Goal: Information Seeking & Learning: Learn about a topic

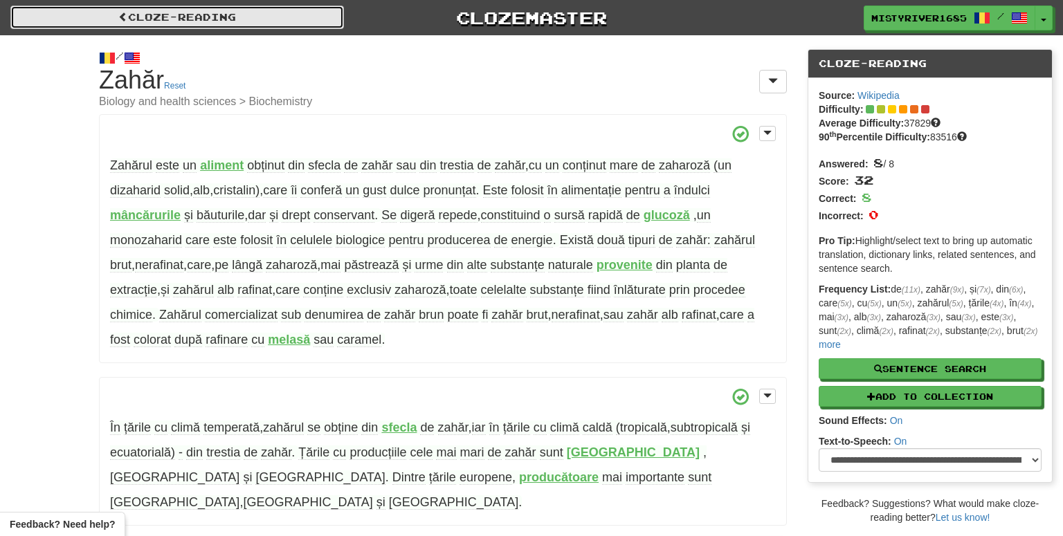
click at [205, 19] on link "Cloze-Reading" at bounding box center [177, 18] width 334 height 24
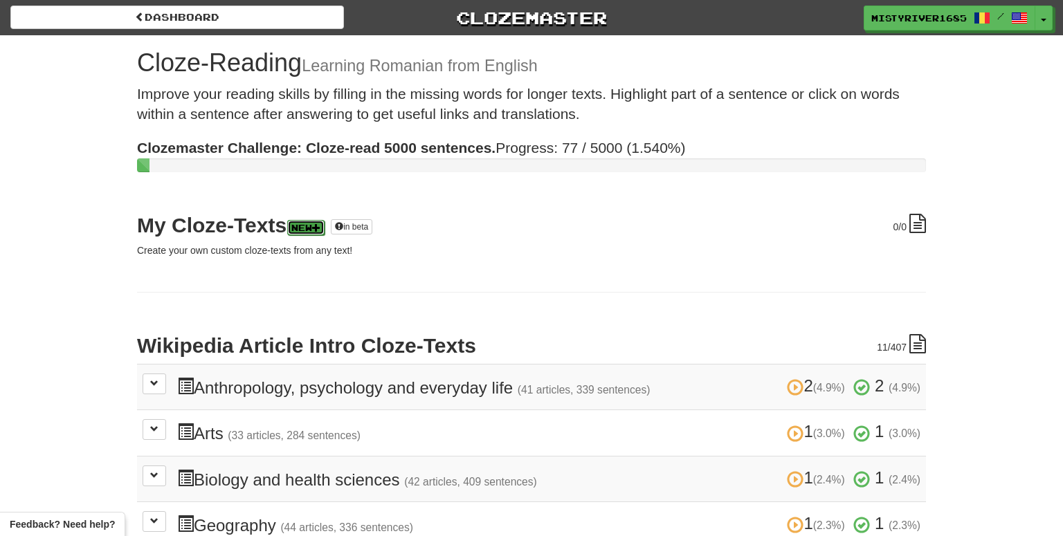
click at [319, 230] on link "New" at bounding box center [305, 227] width 37 height 15
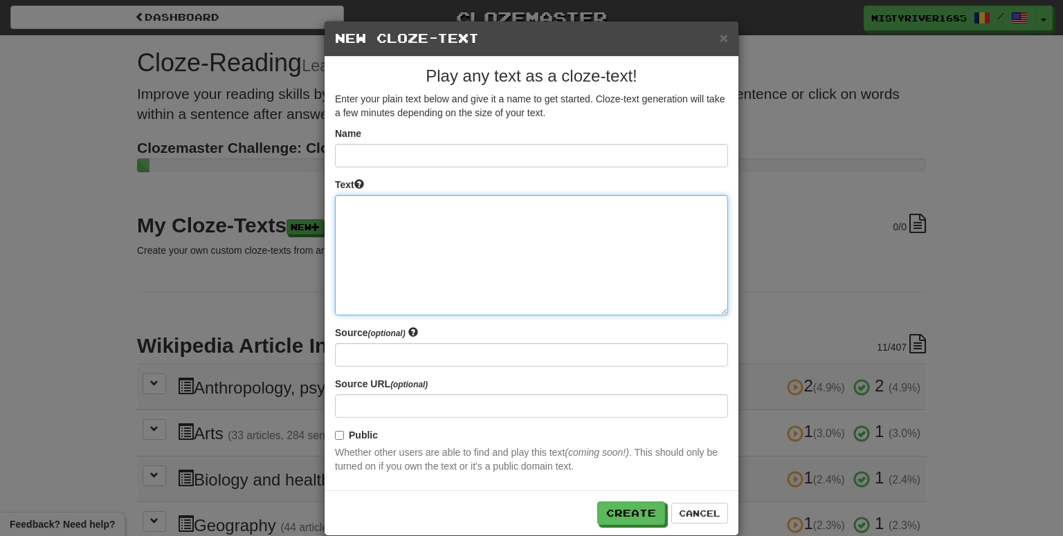
click at [398, 219] on textarea at bounding box center [531, 255] width 393 height 120
paste textarea "**********"
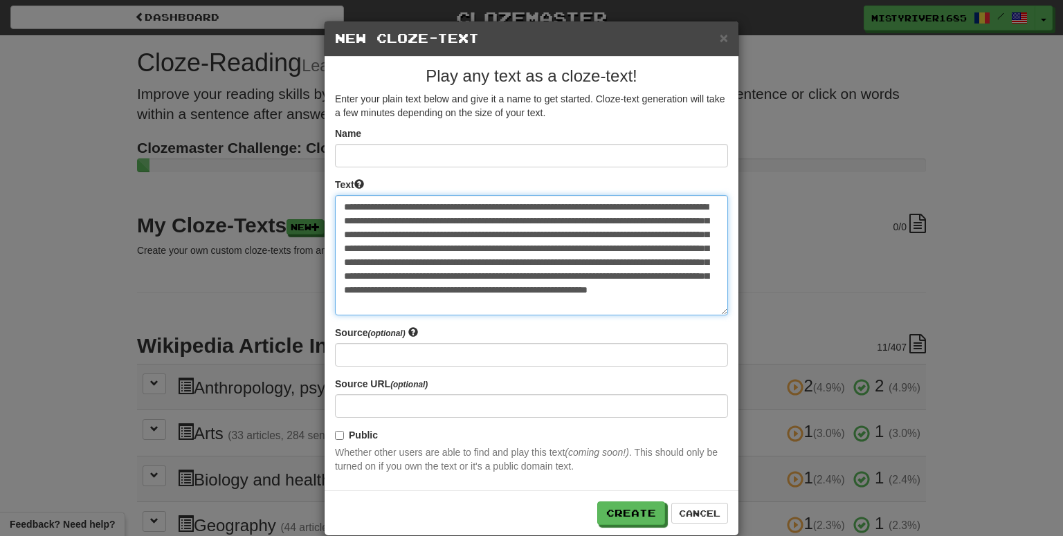
type textarea "**********"
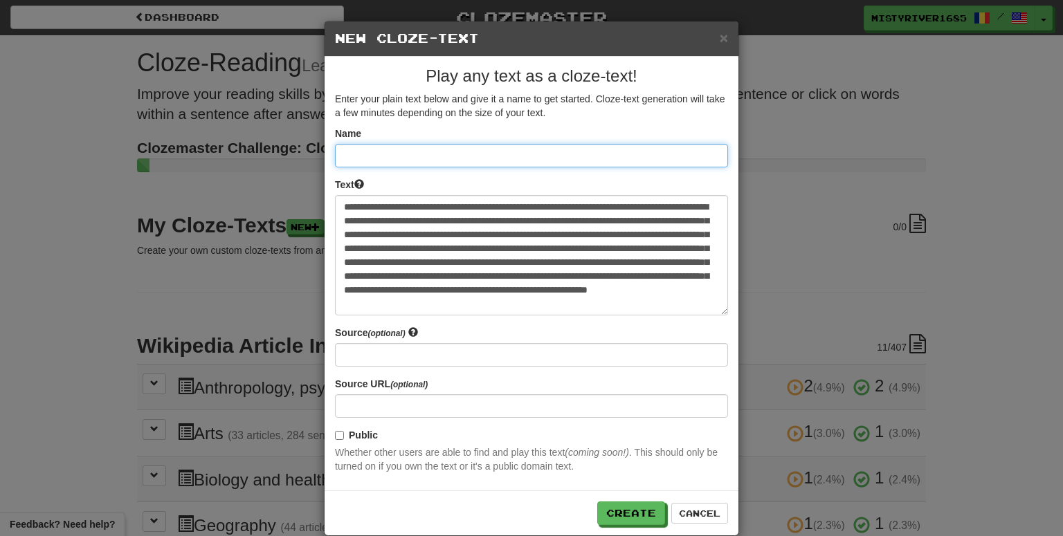
click at [412, 161] on input at bounding box center [531, 156] width 393 height 24
paste input "**********"
type input "**********"
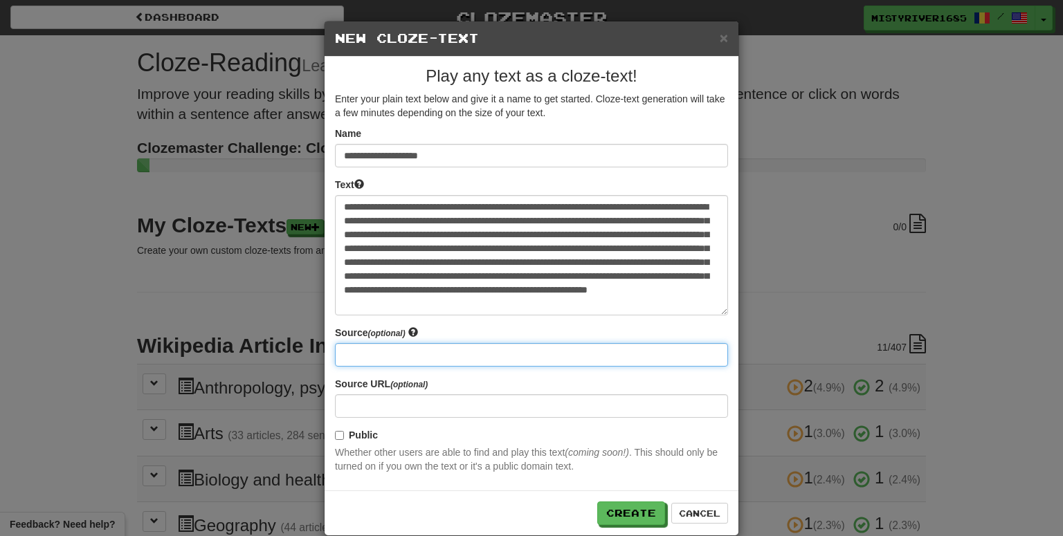
click at [461, 352] on input at bounding box center [531, 355] width 393 height 24
paste input "**********"
type input "**********"
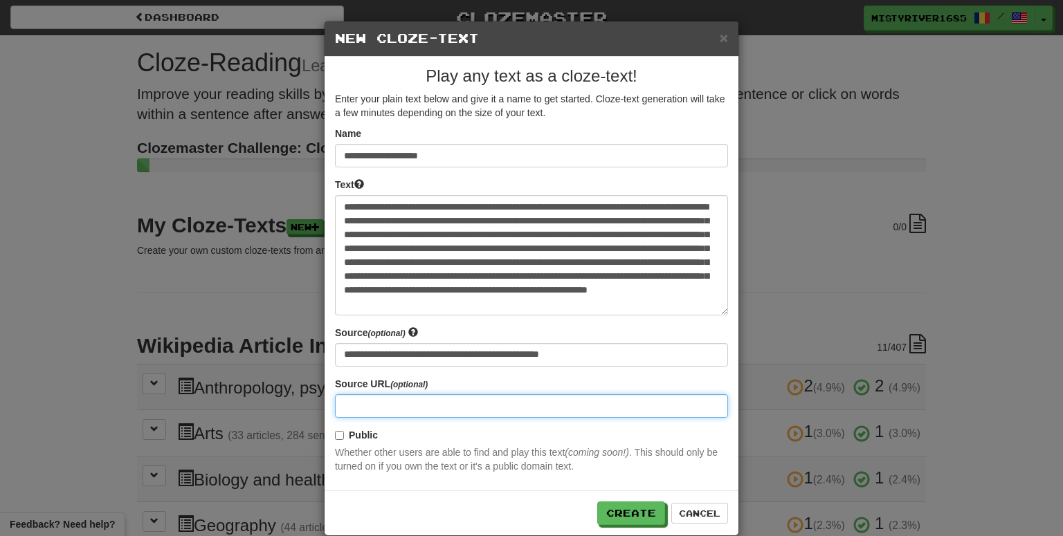
click at [444, 415] on input at bounding box center [531, 406] width 393 height 24
paste input "**********"
type input "**********"
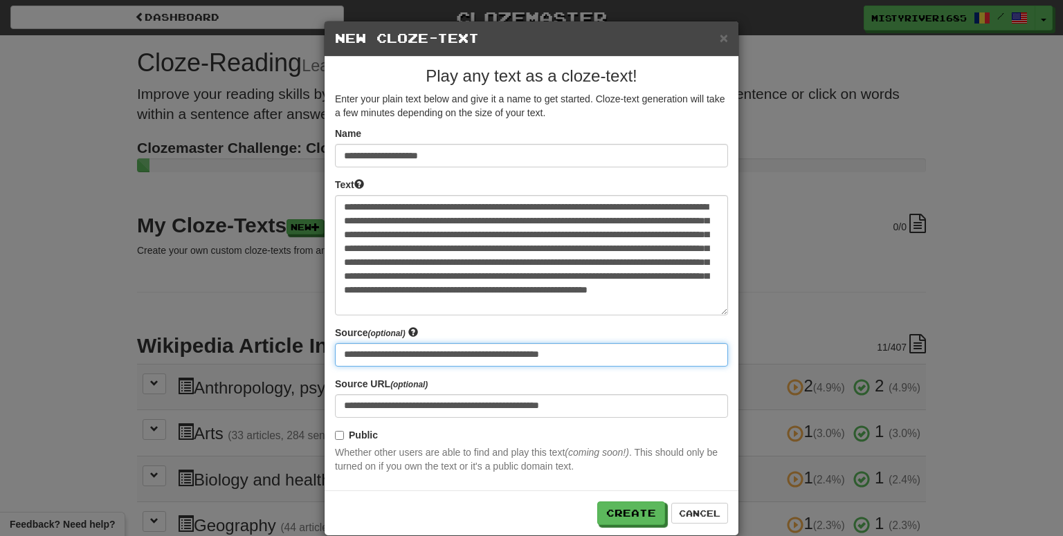
drag, startPoint x: 635, startPoint y: 358, endPoint x: 235, endPoint y: 358, distance: 400.7
click at [235, 358] on div "**********" at bounding box center [531, 268] width 1063 height 536
type input "*********"
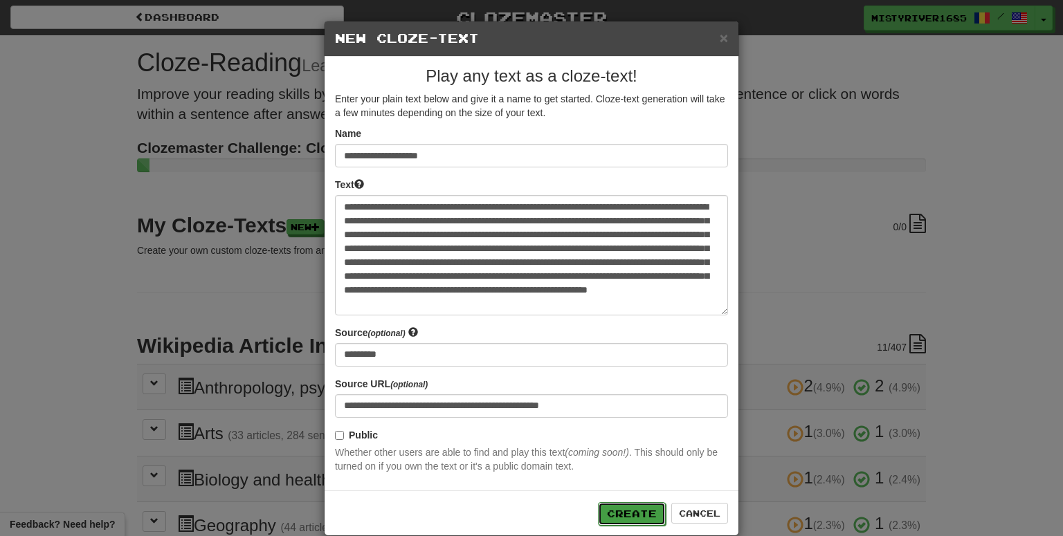
click at [626, 513] on button "Create" at bounding box center [632, 514] width 68 height 24
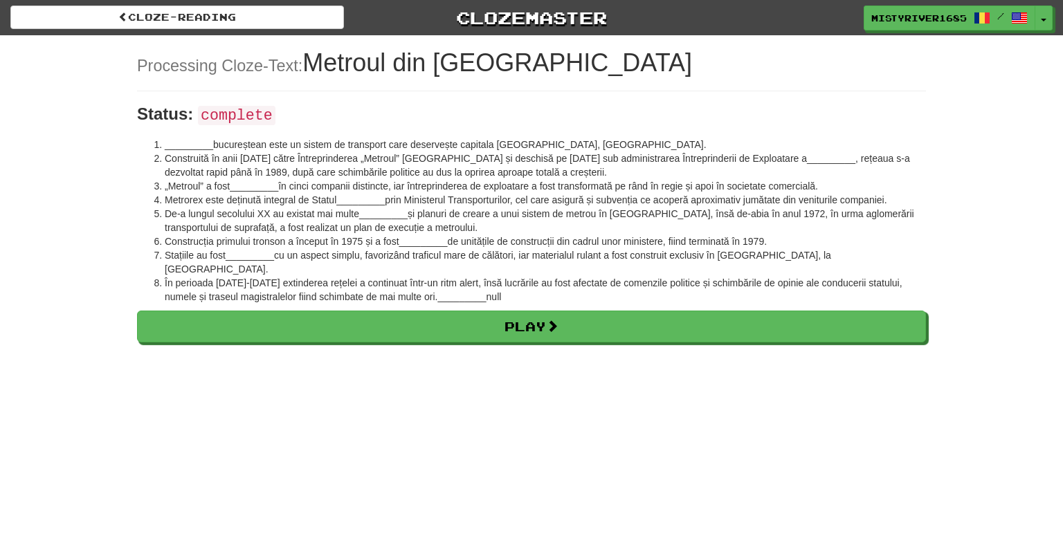
click at [761, 332] on div "Cloze-Reading Clozemaster MistyRiver1685 / Toggle Dropdown Dashboard Leaderboar…" at bounding box center [531, 268] width 1063 height 536
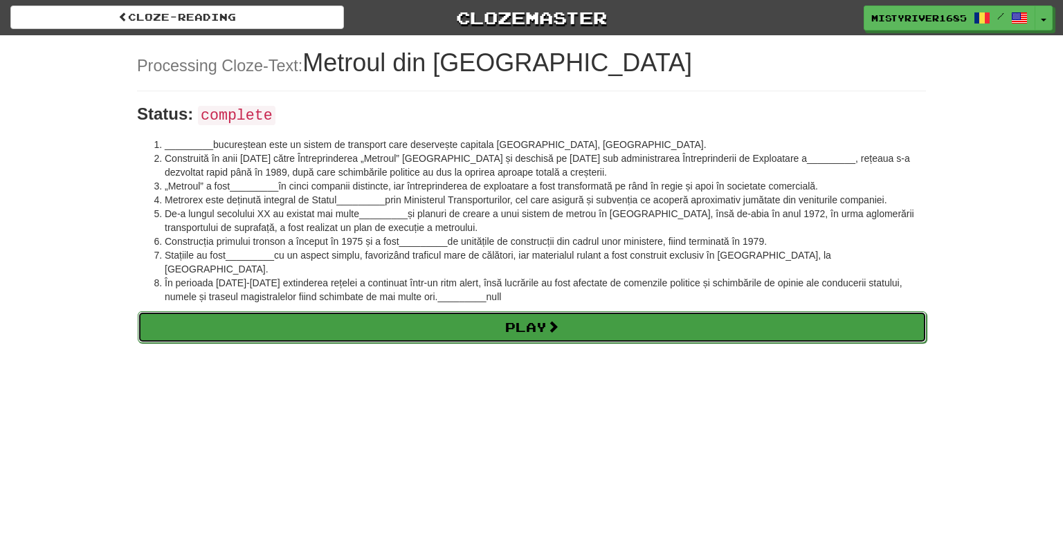
click at [769, 318] on link "Play" at bounding box center [532, 327] width 789 height 32
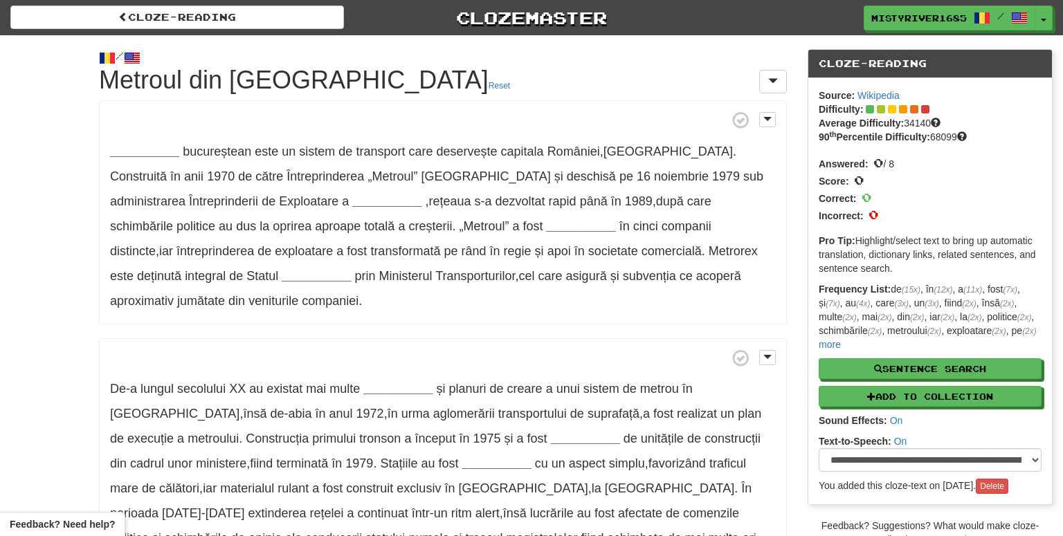
click at [116, 141] on p "__________ bucureștean este un sistem de transport care deservește capitala Rom…" at bounding box center [443, 212] width 688 height 224
click at [118, 145] on strong "__________" at bounding box center [144, 152] width 69 height 14
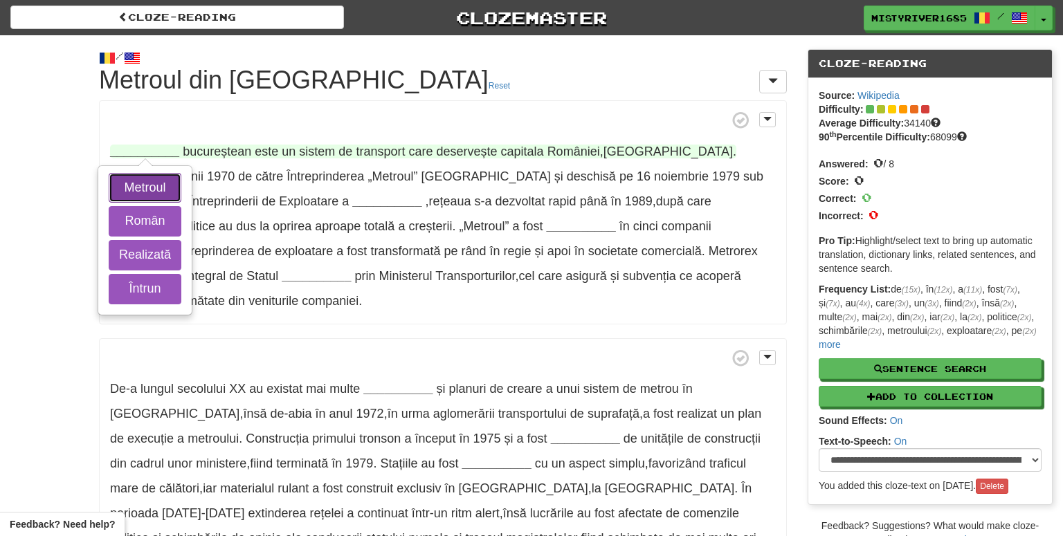
click at [127, 179] on button "Metroul" at bounding box center [145, 188] width 73 height 30
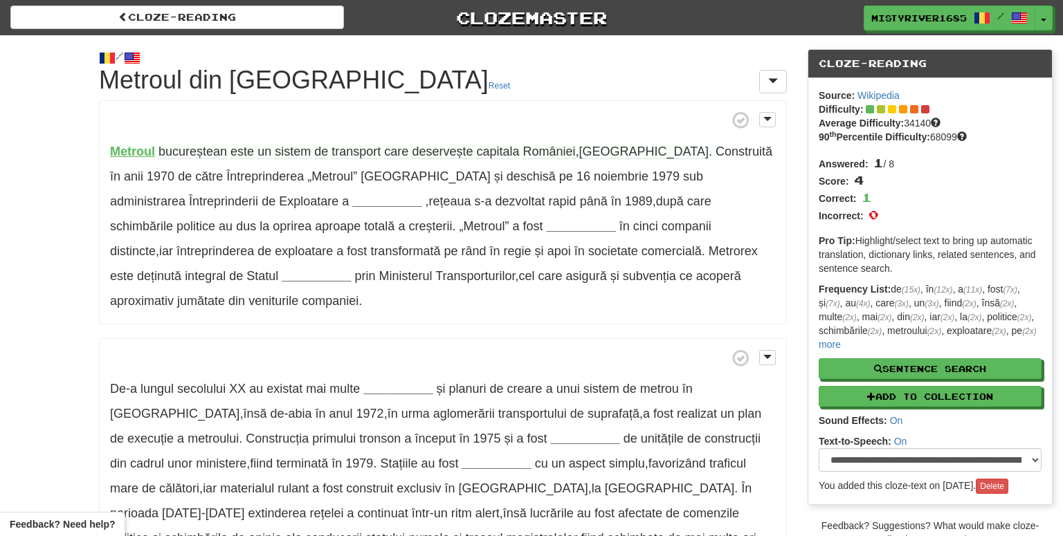
click at [393, 349] on span at bounding box center [443, 357] width 666 height 17
click at [455, 154] on span "deservește" at bounding box center [442, 152] width 61 height 15
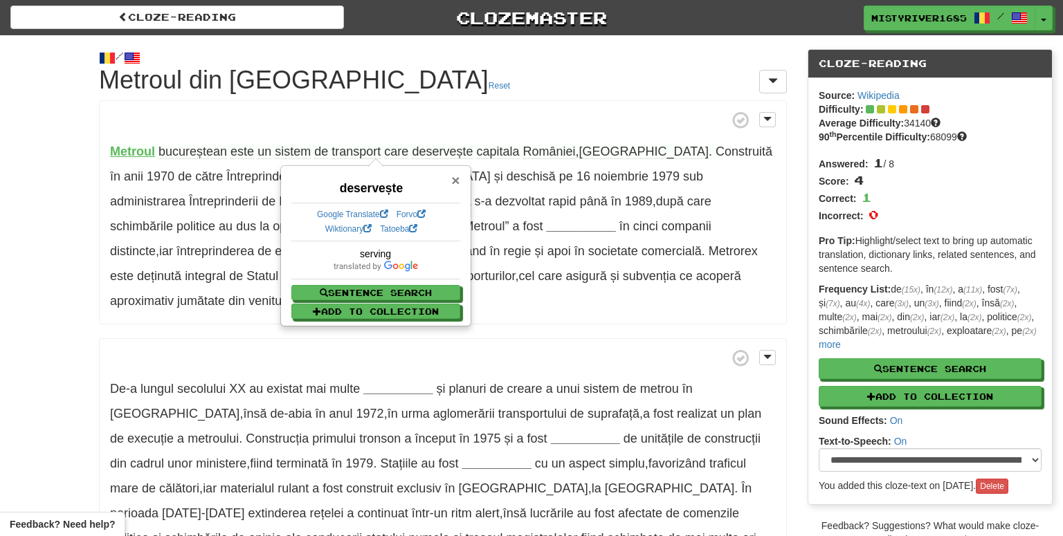
click at [455, 181] on span "×" at bounding box center [455, 180] width 8 height 16
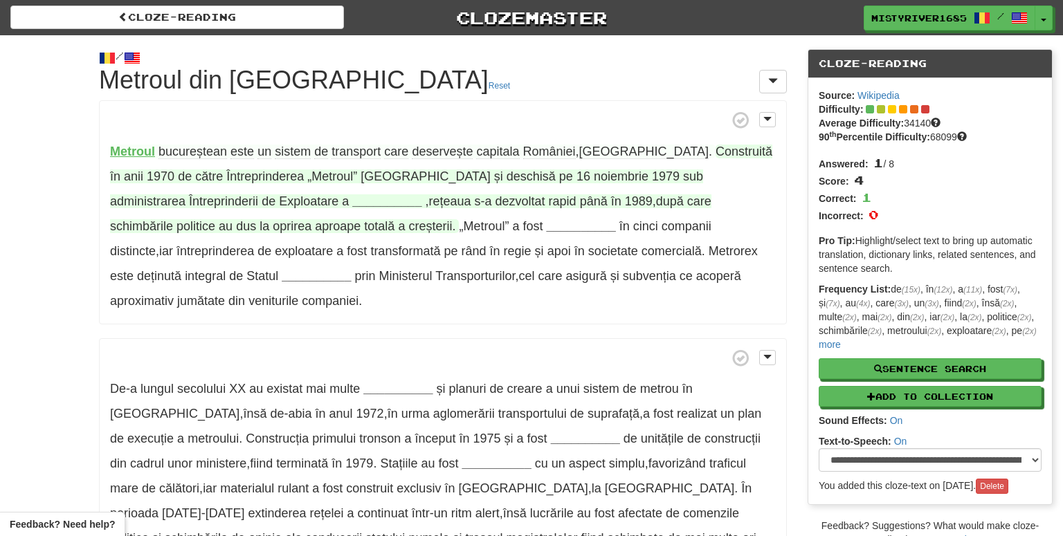
click at [352, 205] on strong "__________" at bounding box center [386, 201] width 69 height 14
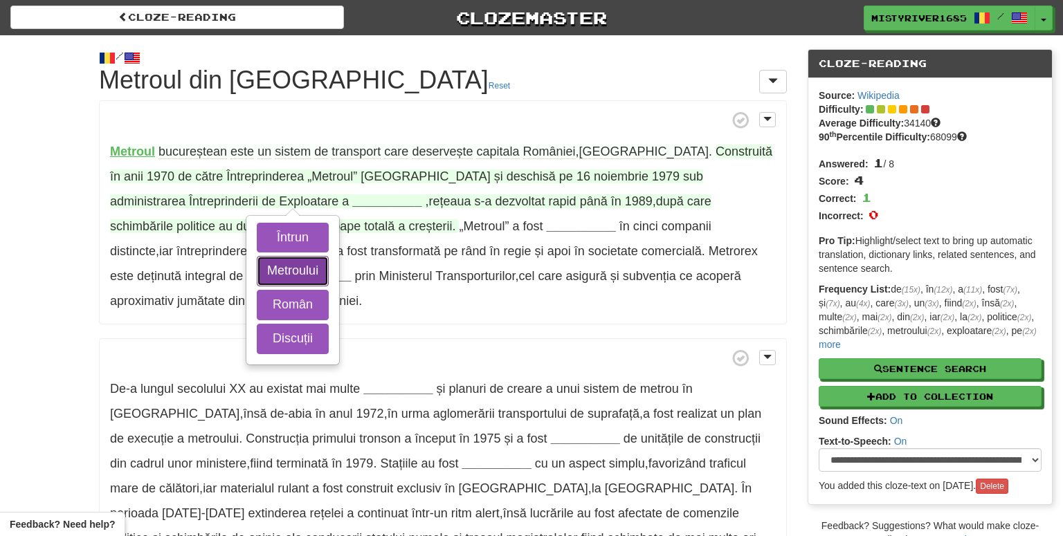
click at [257, 280] on button "Metroului" at bounding box center [293, 271] width 72 height 30
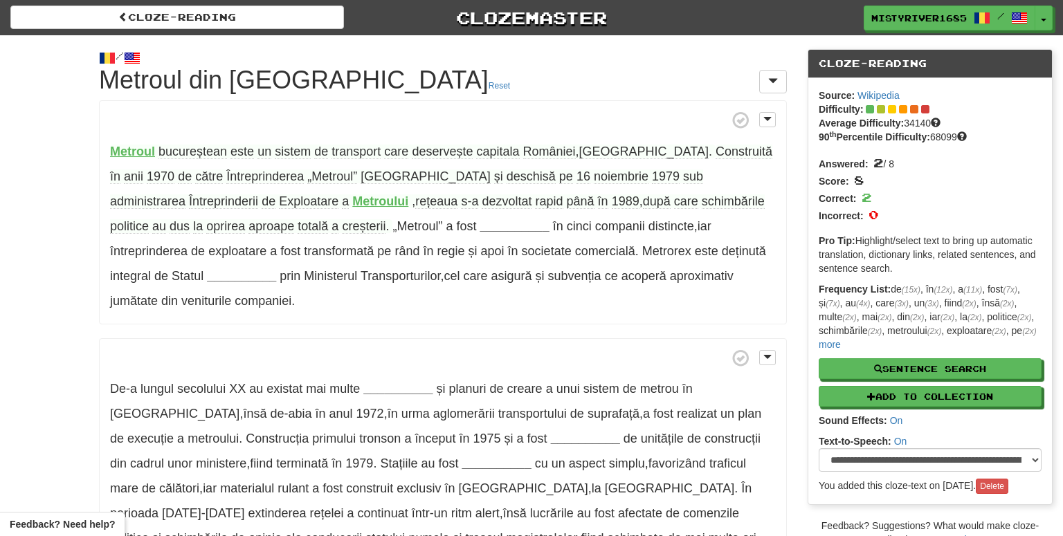
click at [415, 204] on span "rețeaua" at bounding box center [436, 201] width 42 height 15
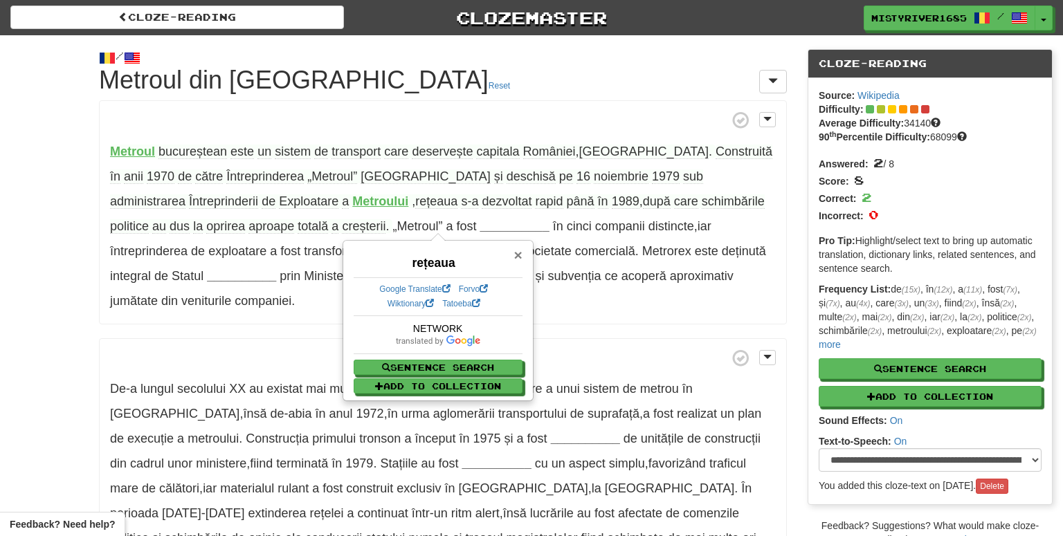
click at [519, 257] on span "×" at bounding box center [517, 255] width 8 height 16
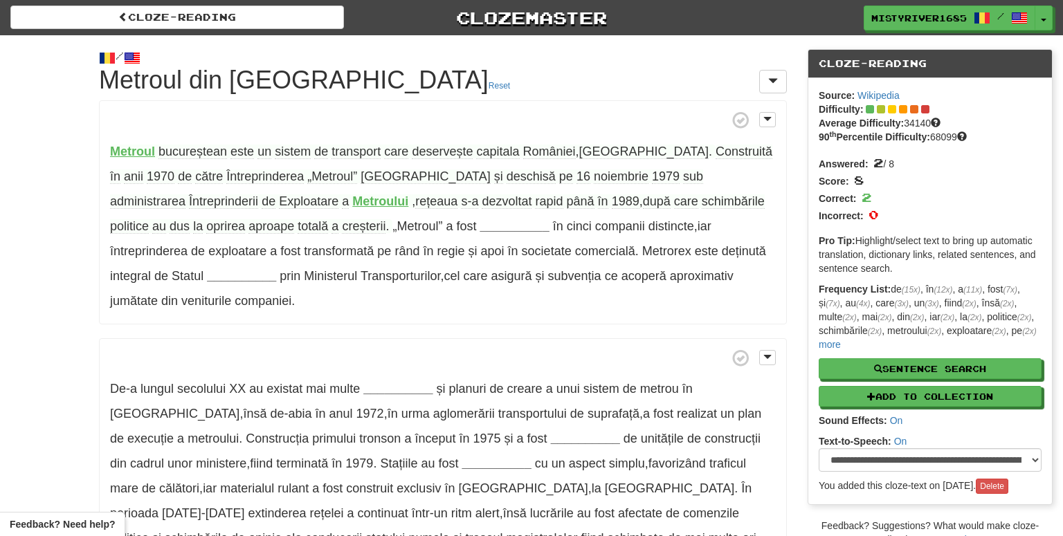
click at [245, 219] on span "oprirea" at bounding box center [225, 226] width 39 height 15
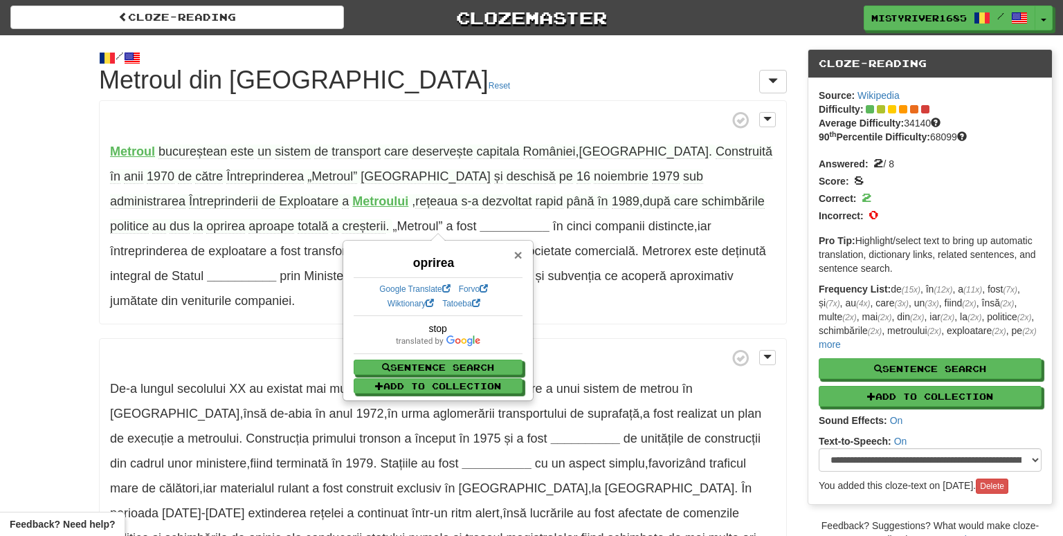
click at [516, 257] on span "×" at bounding box center [517, 255] width 8 height 16
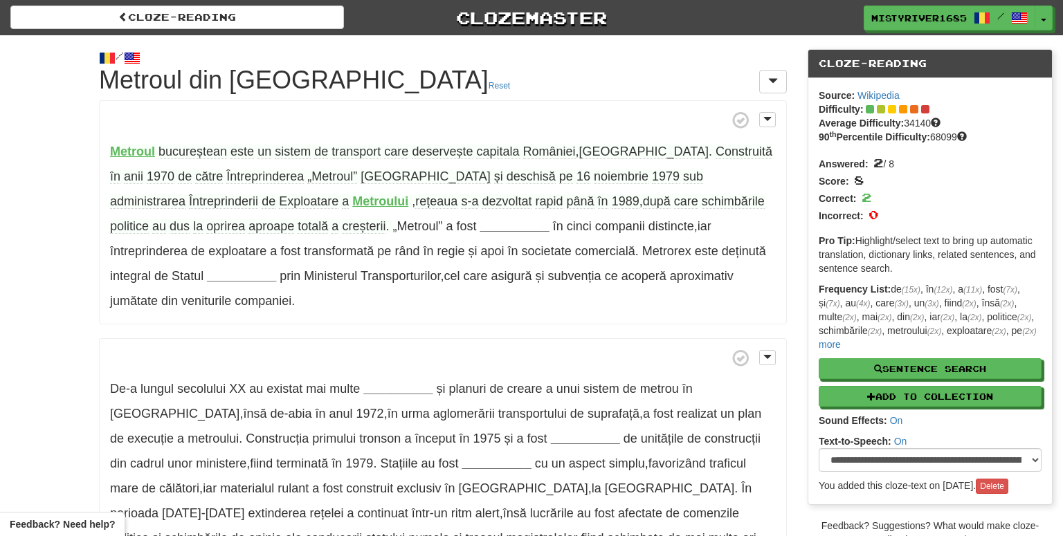
click at [342, 231] on span "creșterii" at bounding box center [364, 226] width 44 height 15
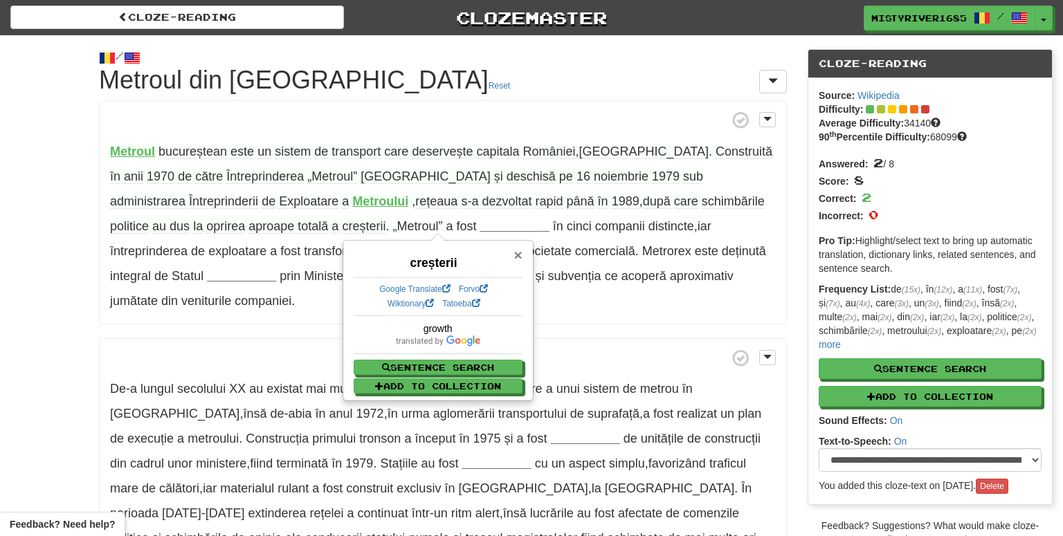
click at [518, 252] on span "×" at bounding box center [517, 255] width 8 height 16
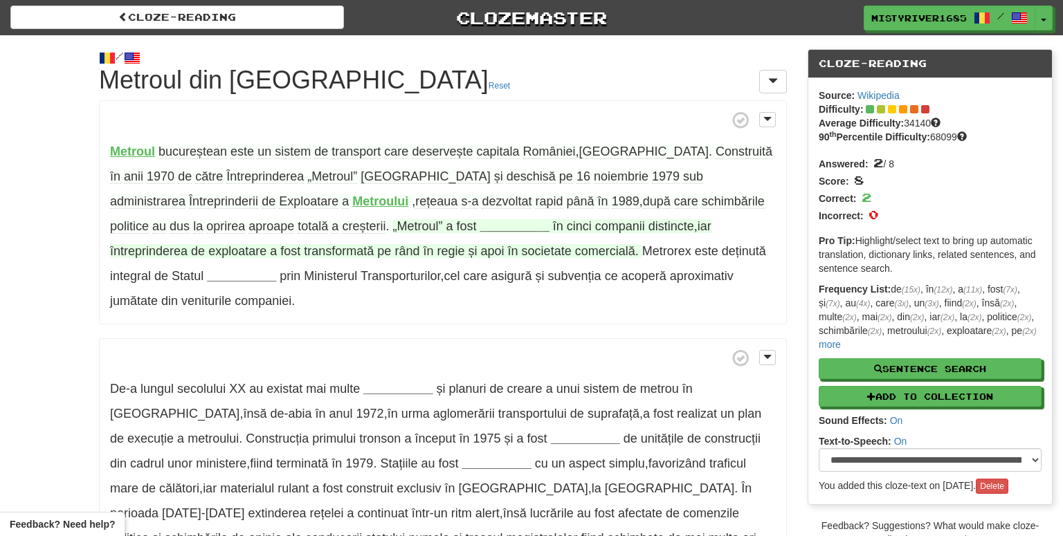
click at [480, 226] on strong "__________" at bounding box center [514, 226] width 69 height 14
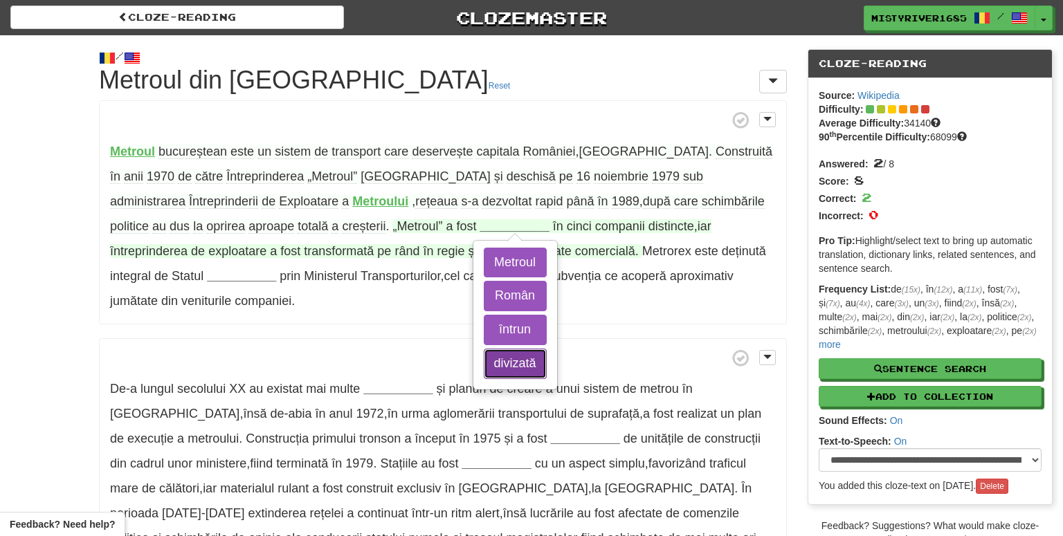
click at [484, 363] on button "divizată" at bounding box center [515, 364] width 63 height 30
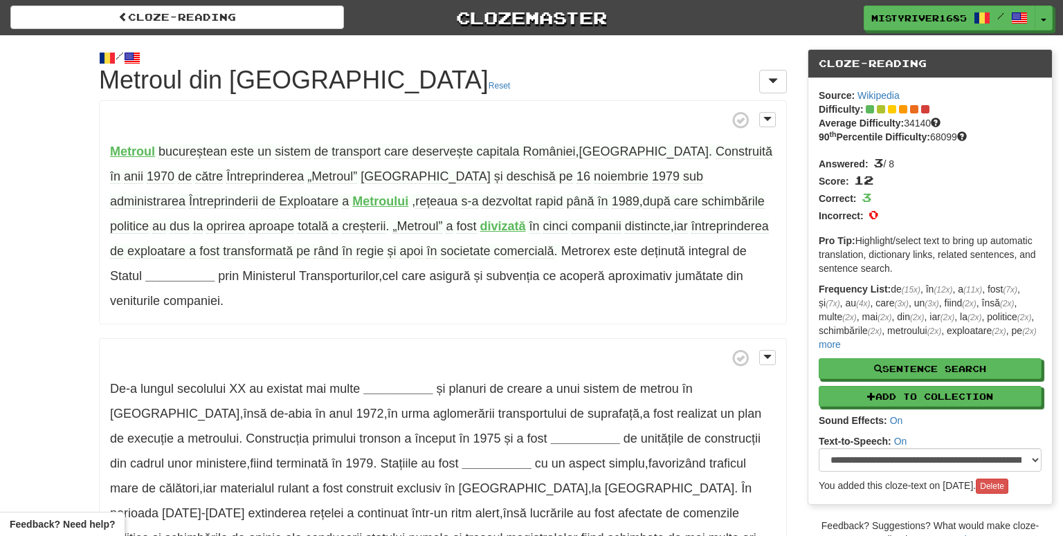
click at [572, 228] on span "companii" at bounding box center [597, 226] width 50 height 15
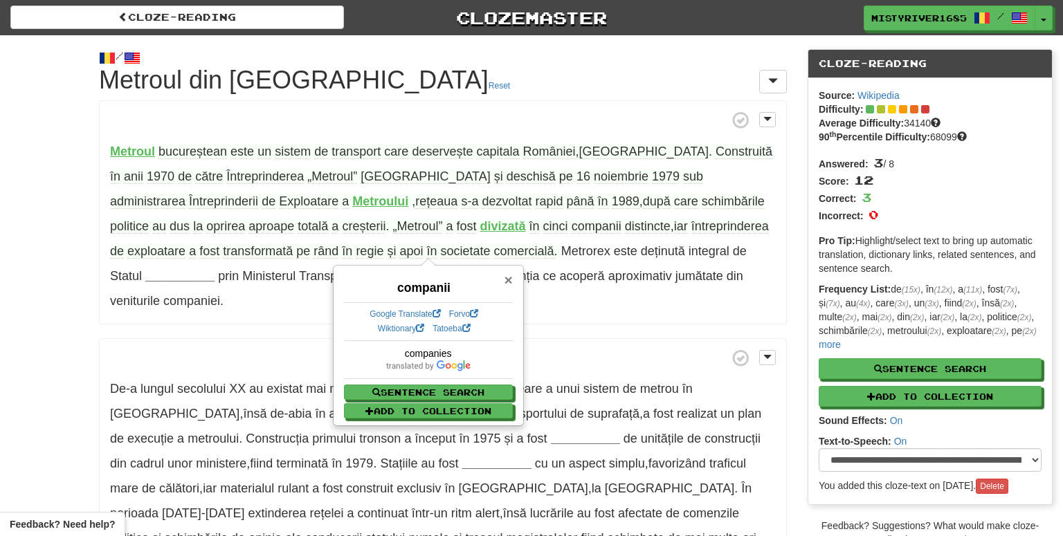
click at [509, 277] on span "×" at bounding box center [508, 280] width 8 height 16
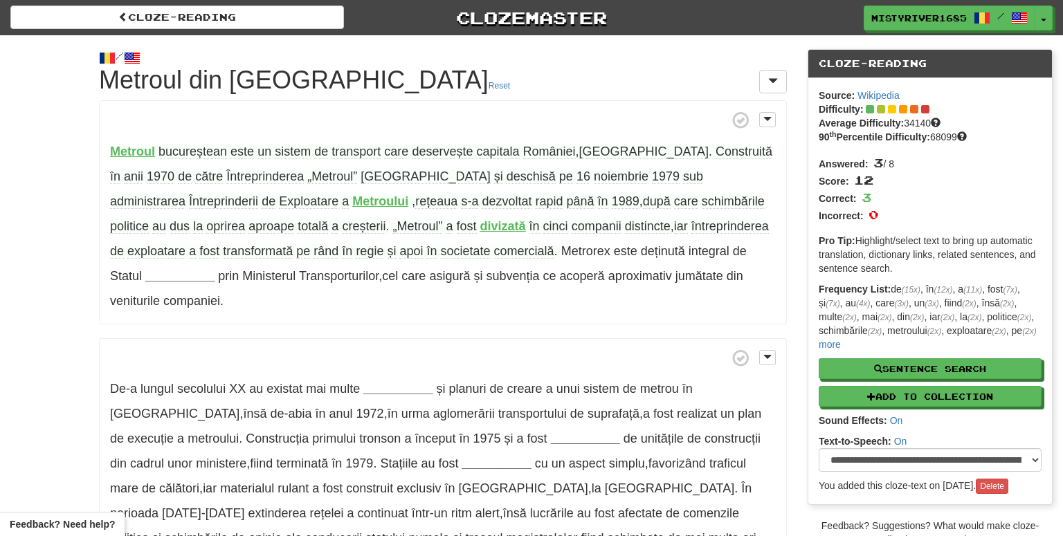
click at [691, 227] on span "întreprinderea" at bounding box center [730, 226] width 78 height 15
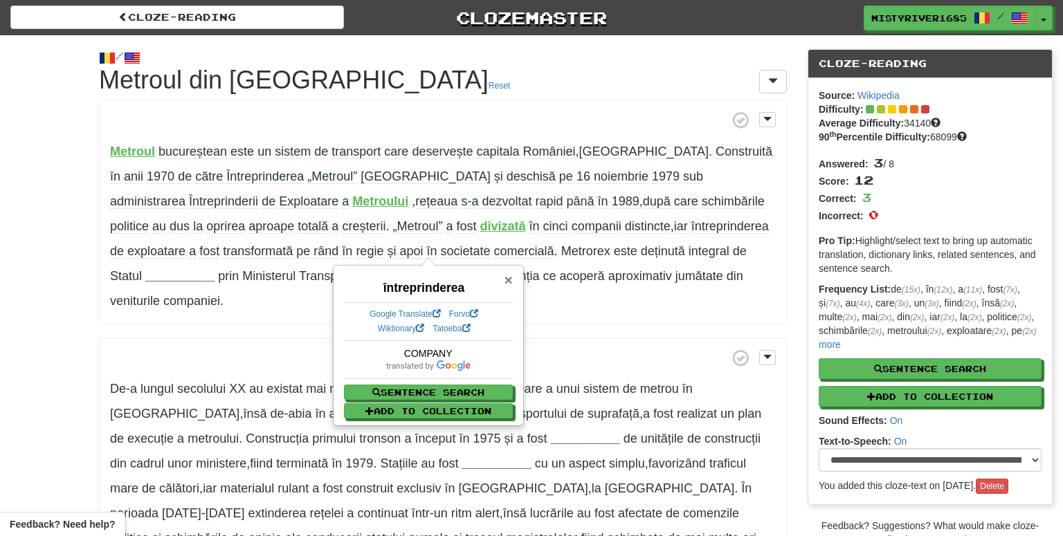
click at [510, 284] on span "×" at bounding box center [508, 280] width 8 height 16
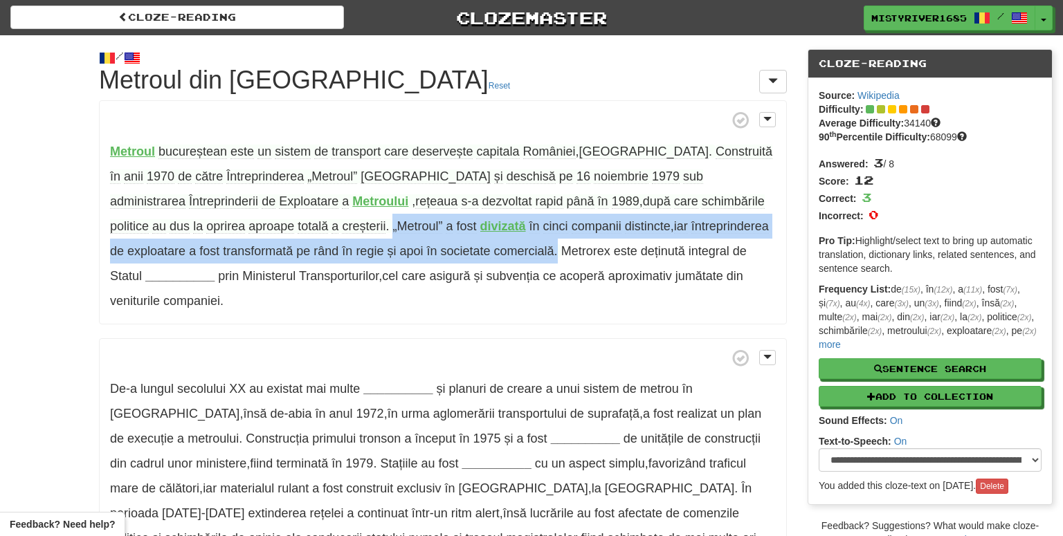
drag, startPoint x: 255, startPoint y: 223, endPoint x: 444, endPoint y: 257, distance: 192.1
click at [444, 257] on p "Metroul bucureștean este un sistem de transport care deservește capitala Români…" at bounding box center [443, 212] width 688 height 224
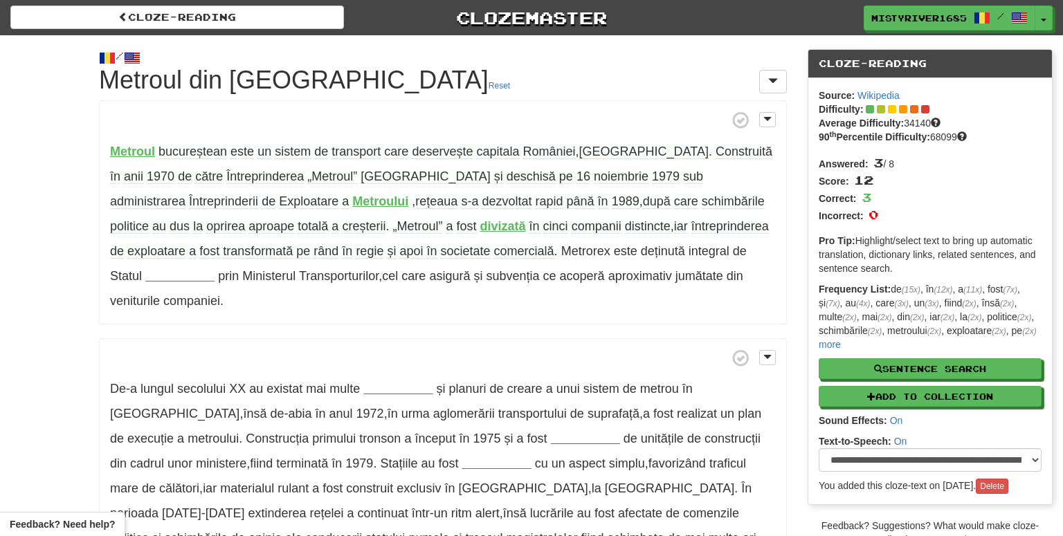
click at [465, 297] on p "Metroul bucureștean este un sistem de transport care deservește capitala Români…" at bounding box center [443, 212] width 688 height 224
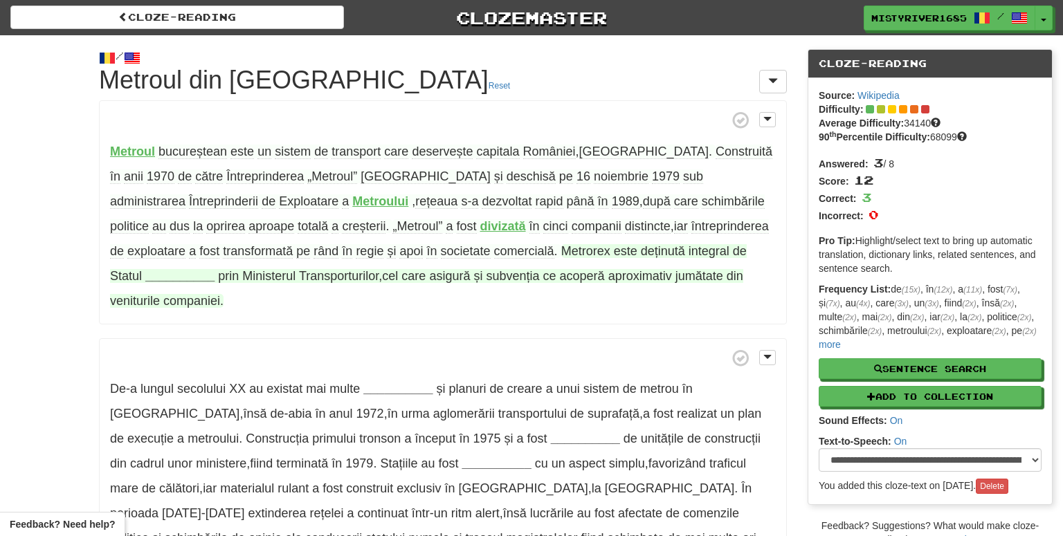
click at [641, 252] on span "deținută" at bounding box center [663, 251] width 44 height 14
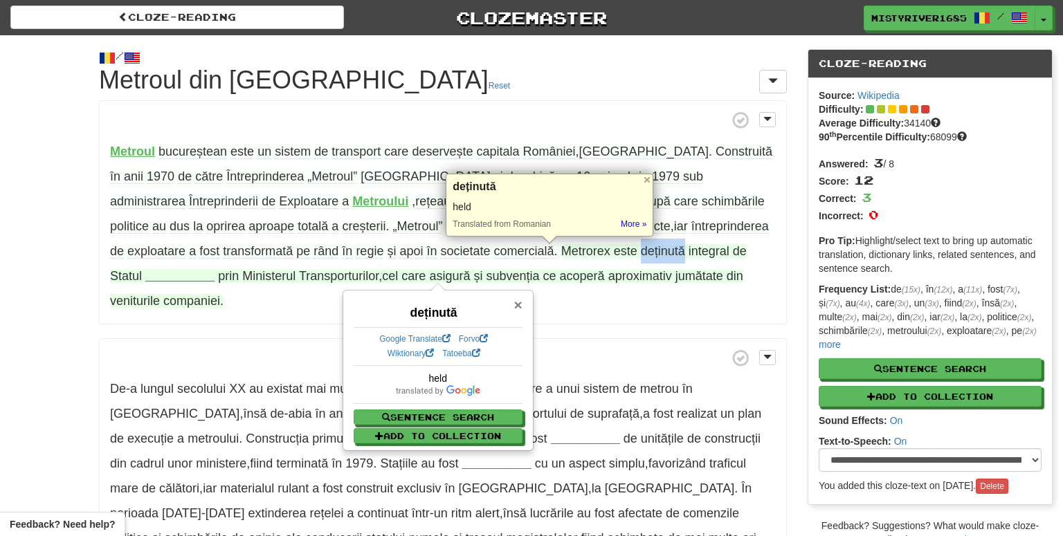
click at [518, 307] on span "×" at bounding box center [517, 305] width 8 height 16
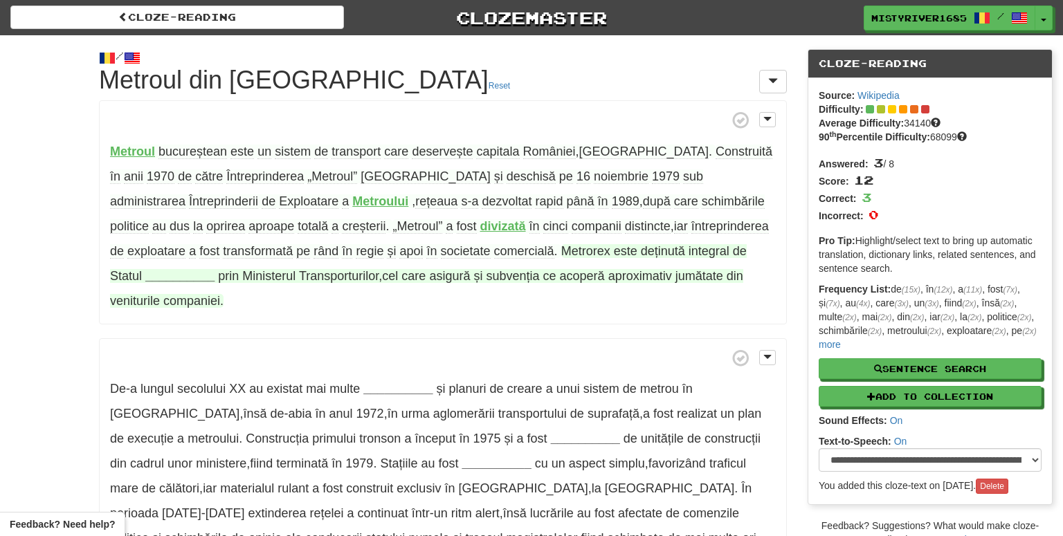
click at [518, 307] on div "Metroul bucureștean este un sistem de transport care deservește capitala Români…" at bounding box center [443, 343] width 688 height 486
click at [215, 269] on strong "__________" at bounding box center [179, 276] width 69 height 14
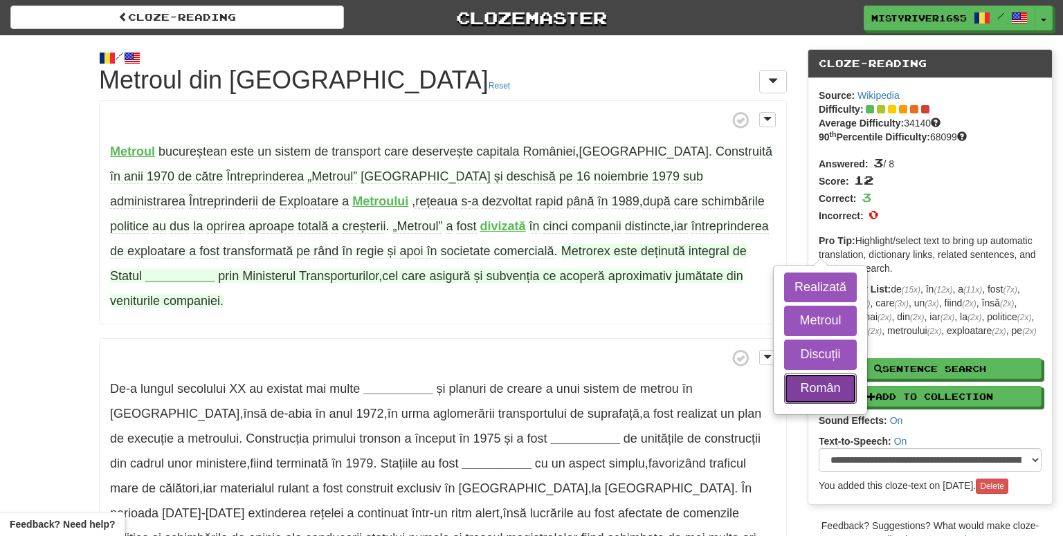
click at [784, 391] on button "Român" at bounding box center [820, 389] width 73 height 30
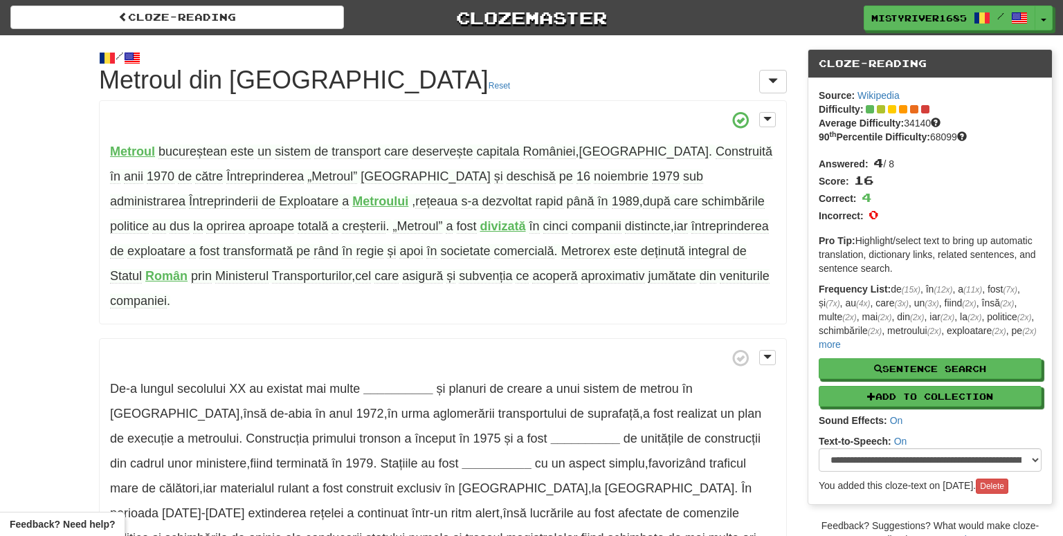
click at [720, 276] on span "veniturile" at bounding box center [745, 276] width 50 height 15
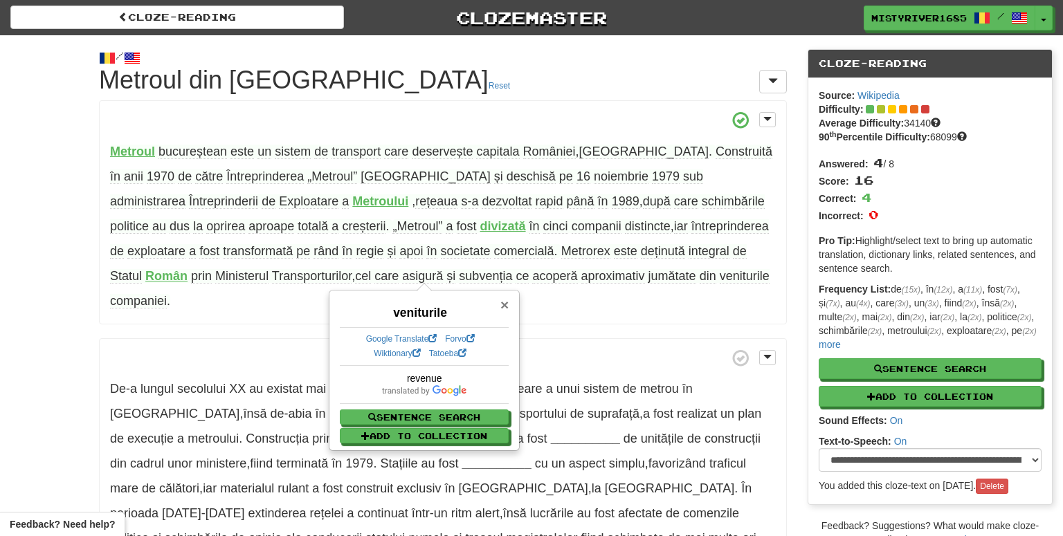
click at [507, 308] on span "×" at bounding box center [504, 305] width 8 height 16
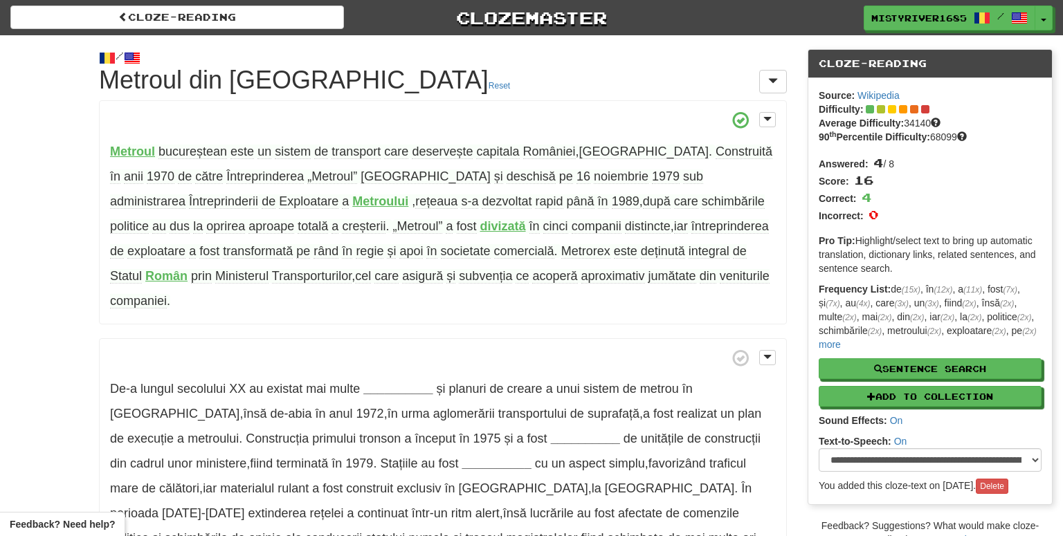
click at [720, 279] on span "veniturile" at bounding box center [745, 276] width 50 height 15
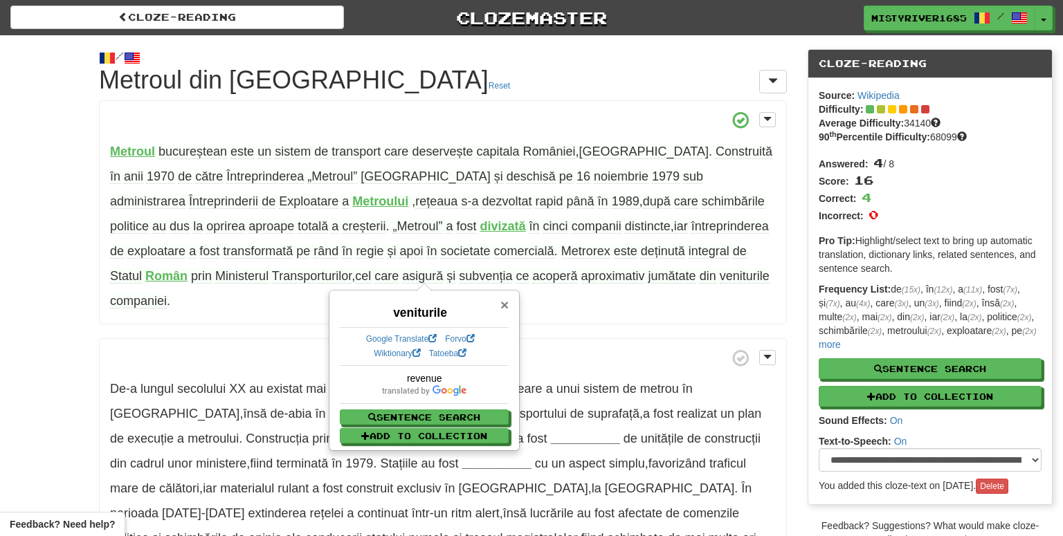
click at [503, 305] on span "×" at bounding box center [504, 305] width 8 height 16
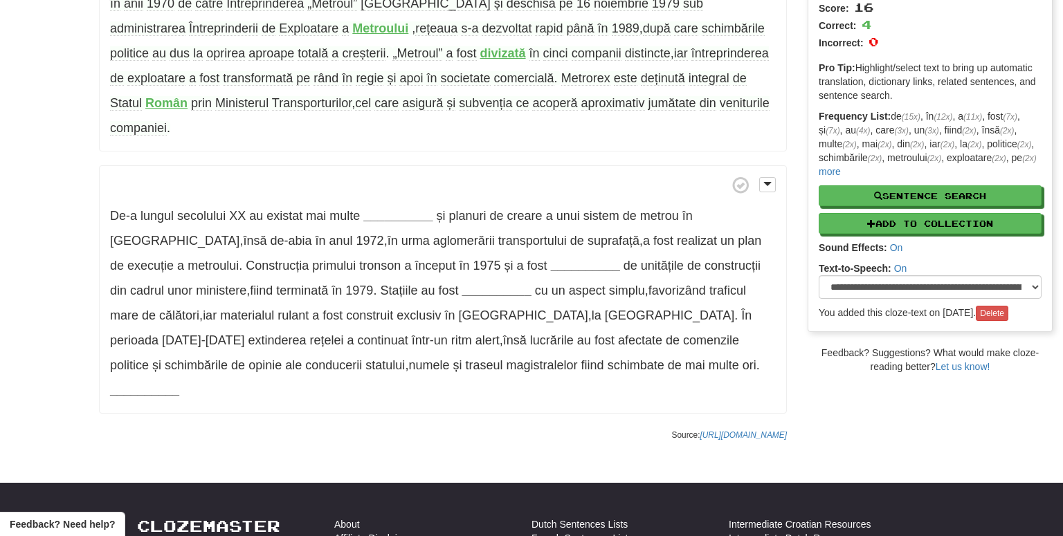
scroll to position [174, 0]
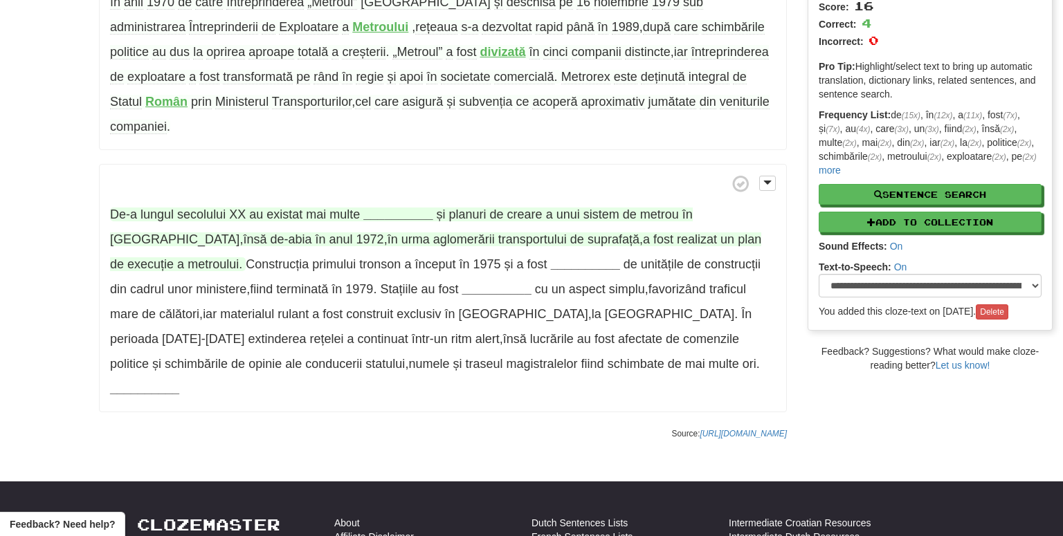
click at [398, 208] on strong "__________" at bounding box center [397, 215] width 69 height 14
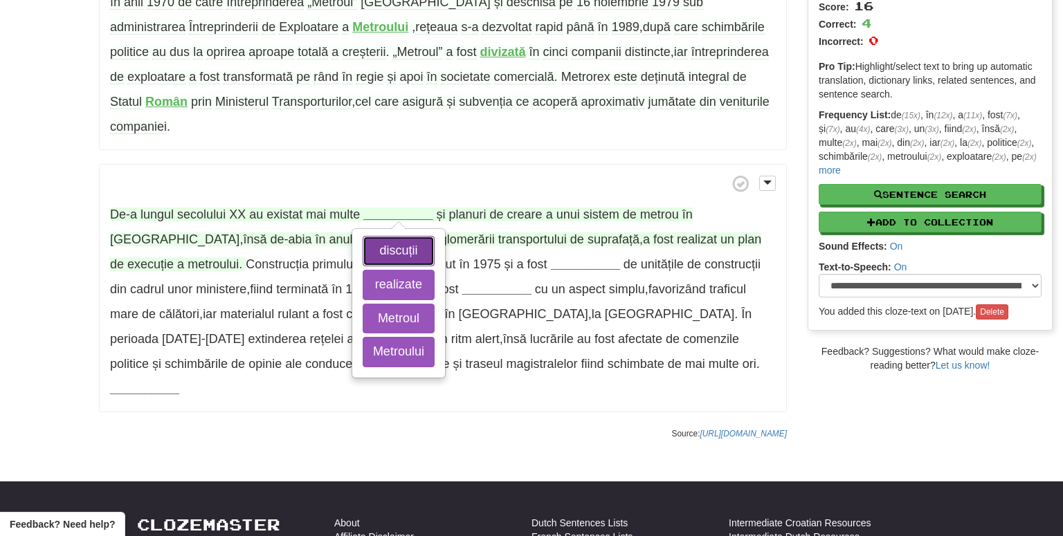
click at [401, 236] on button "discuții" at bounding box center [399, 251] width 72 height 30
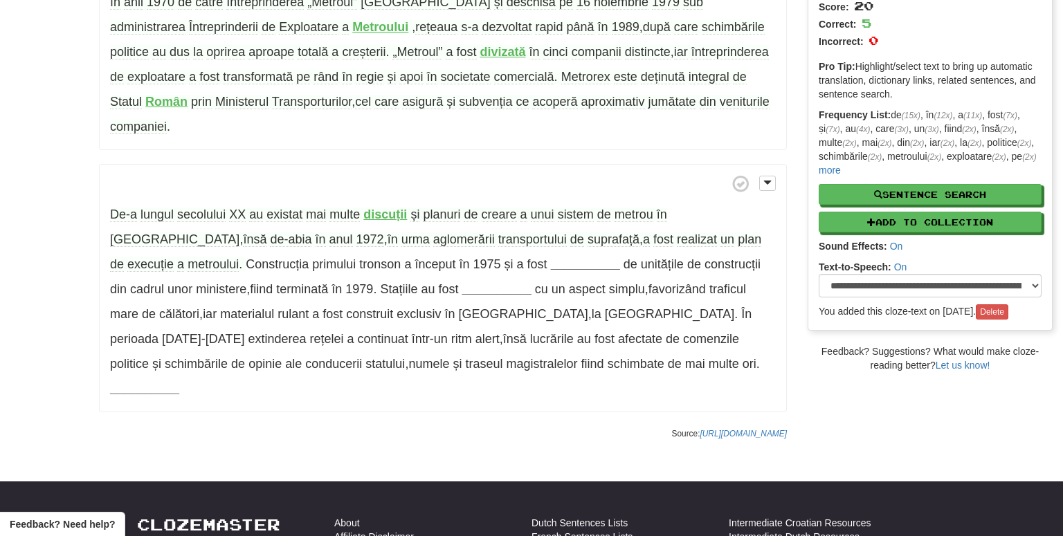
click at [158, 208] on span "lungul" at bounding box center [156, 215] width 33 height 15
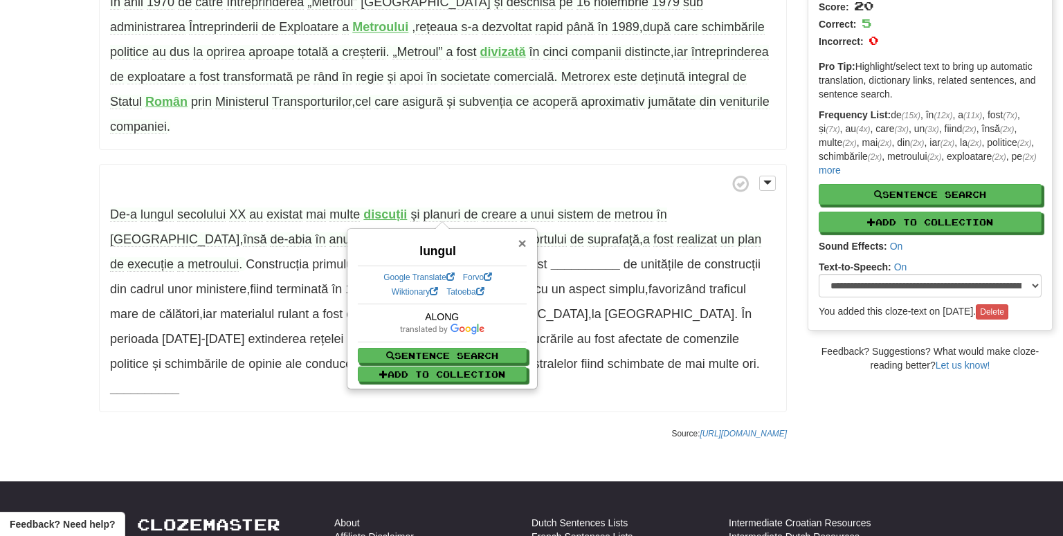
click at [522, 248] on span "×" at bounding box center [522, 243] width 8 height 16
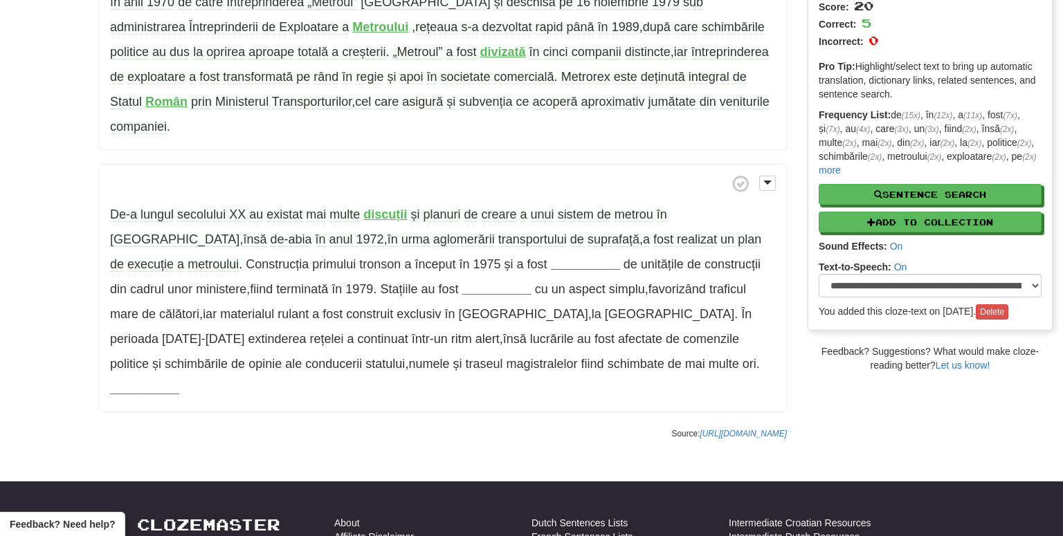
click at [507, 208] on span "creare" at bounding box center [499, 215] width 35 height 15
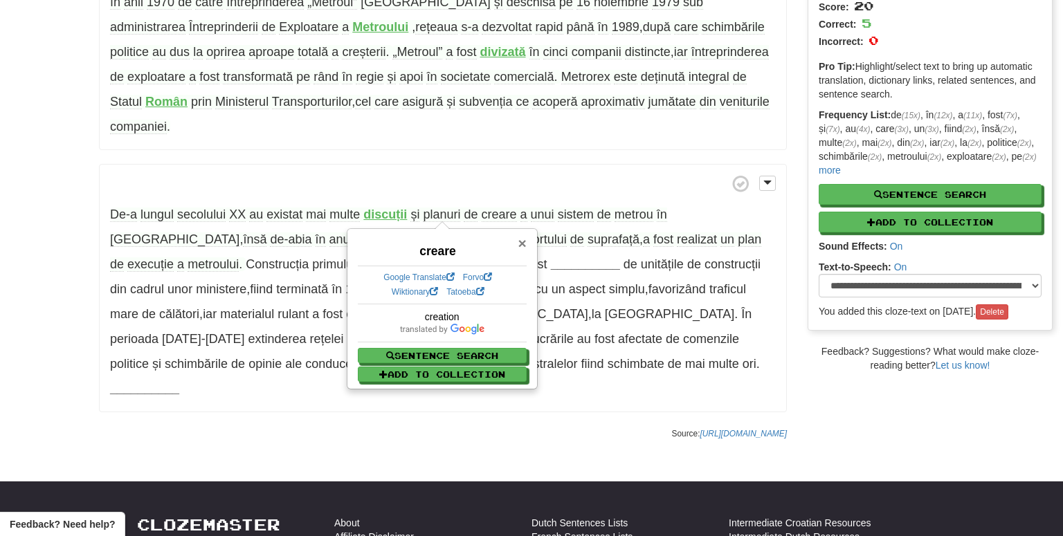
click at [524, 242] on span "×" at bounding box center [522, 243] width 8 height 16
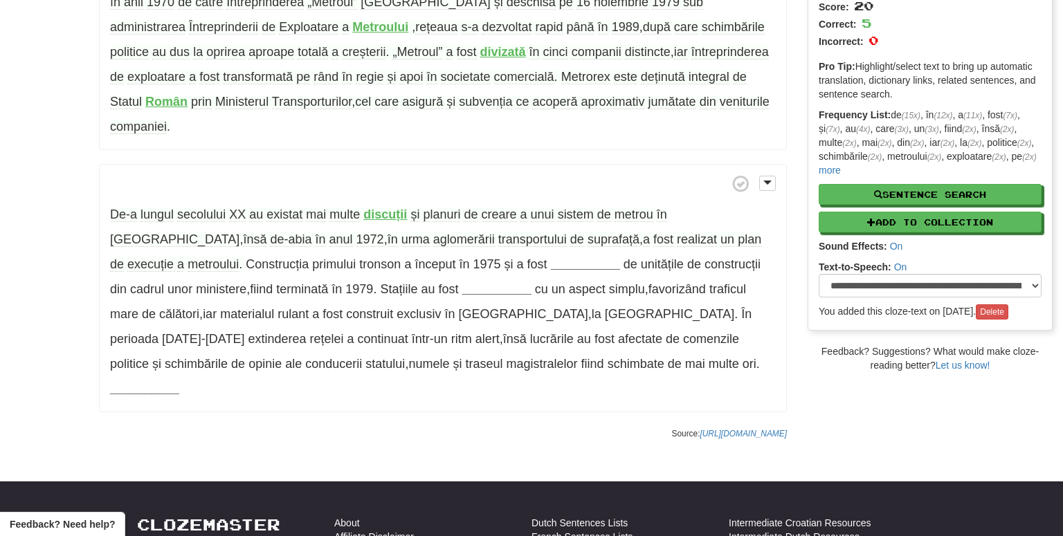
click at [401, 233] on span "urma" at bounding box center [415, 240] width 28 height 15
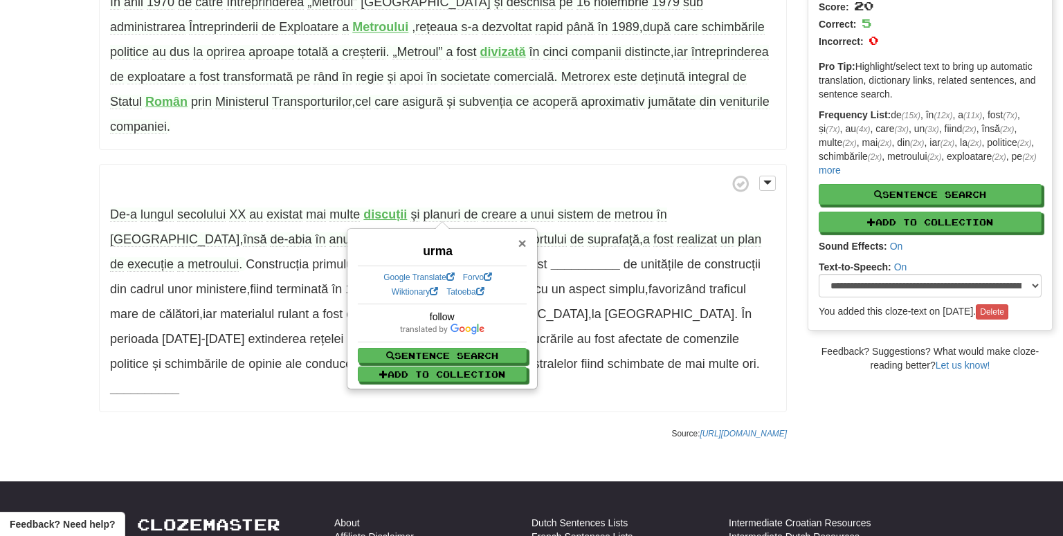
click at [522, 244] on span "×" at bounding box center [522, 243] width 8 height 16
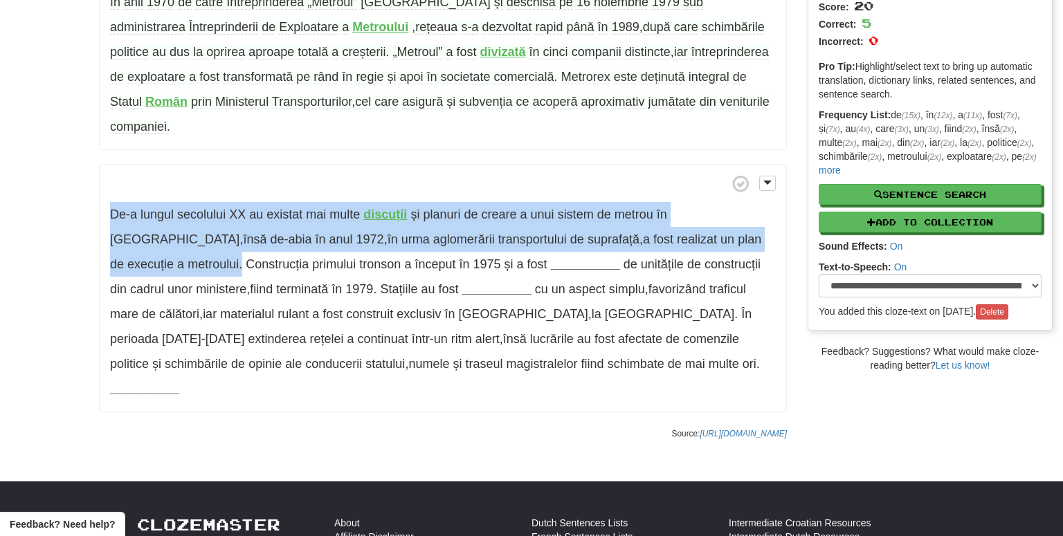
drag, startPoint x: 738, startPoint y: 219, endPoint x: 109, endPoint y: 195, distance: 629.5
click at [109, 195] on p "De-a lungul secolului XX au existat mai multe discuții și planuri de creare a u…" at bounding box center [443, 288] width 688 height 249
drag, startPoint x: 740, startPoint y: 216, endPoint x: 108, endPoint y: 185, distance: 633.2
click at [108, 185] on p "De-a lungul secolului XX au existat mai multe discuții și planuri de creare a u…" at bounding box center [443, 288] width 688 height 249
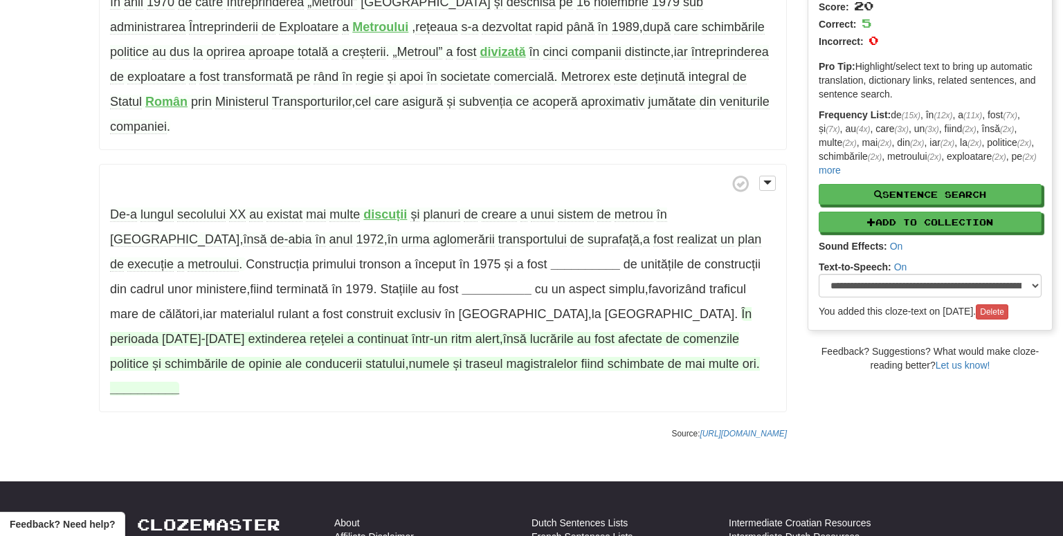
click at [179, 382] on strong "__________" at bounding box center [144, 389] width 69 height 14
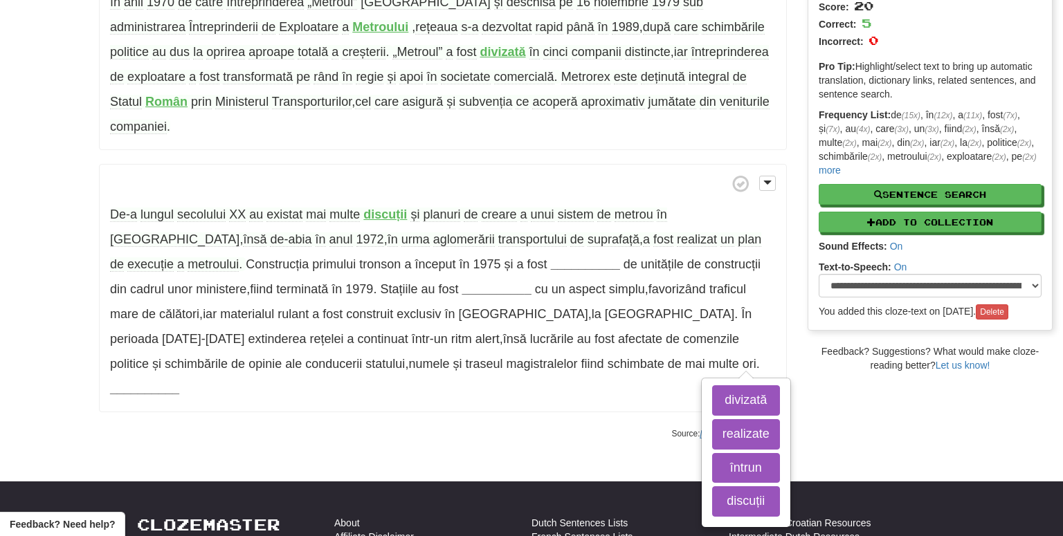
click at [362, 373] on div "/ Cloze-Reading Metroul din București Reset Metroul bucureștean este un sistem …" at bounding box center [443, 154] width 709 height 586
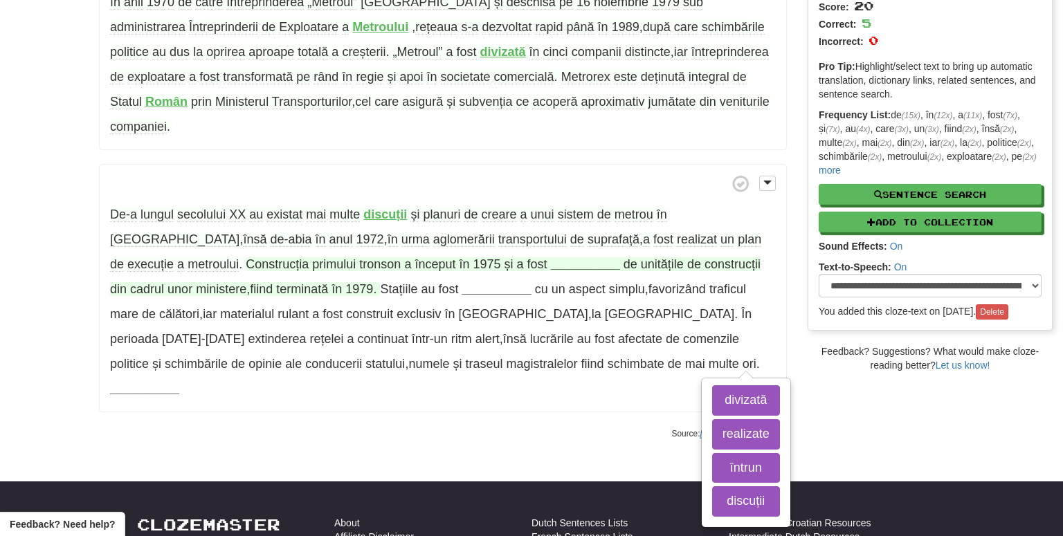
click at [551, 257] on strong "__________" at bounding box center [585, 264] width 69 height 14
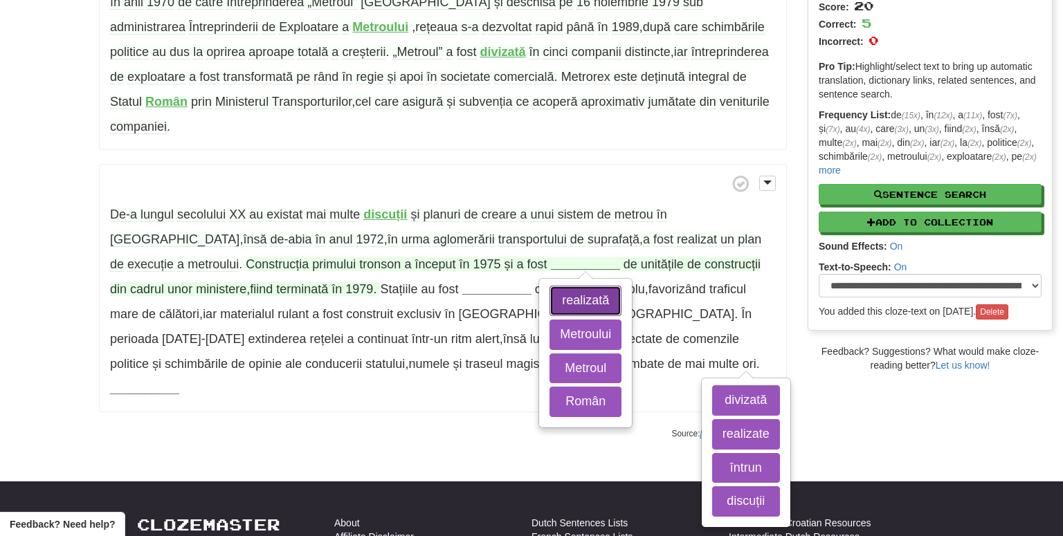
click at [549, 286] on button "realizată" at bounding box center [585, 301] width 72 height 30
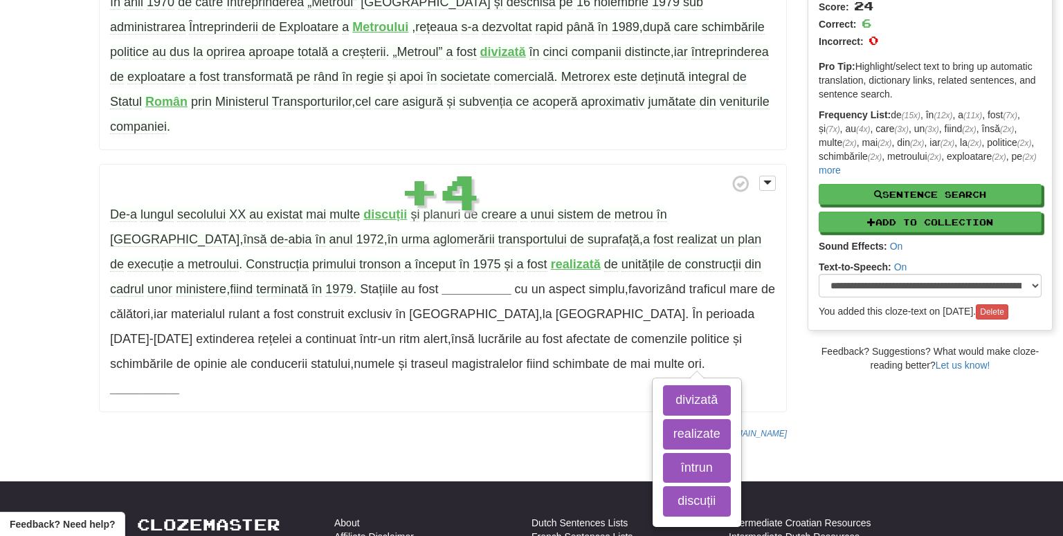
click at [497, 398] on body "Cloze-Reading Clozemaster MistyRiver1685 / Toggle Dropdown Dashboard Leaderboar…" at bounding box center [531, 382] width 1063 height 1113
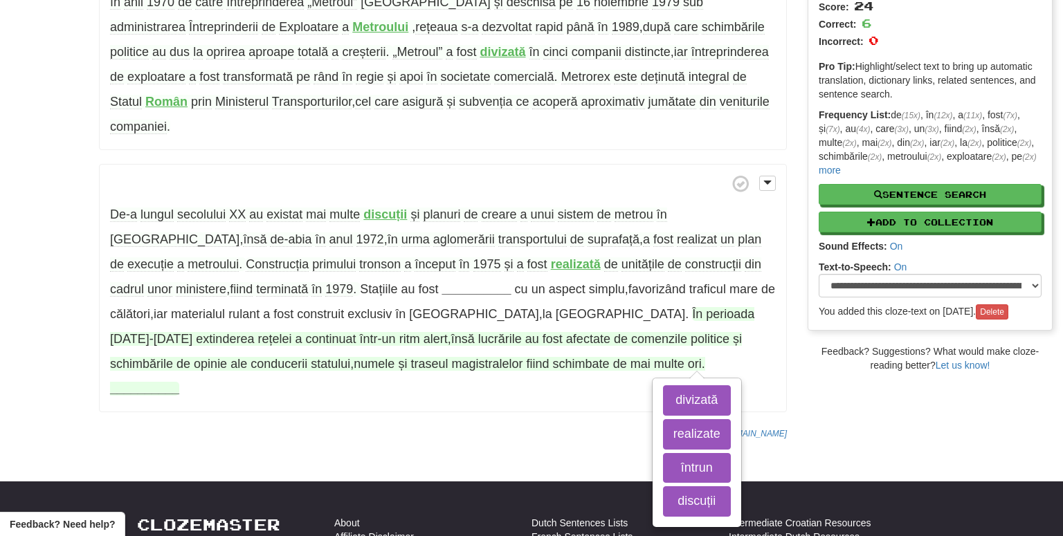
click at [688, 357] on span "ori" at bounding box center [695, 364] width 14 height 14
click at [663, 486] on button "discuții" at bounding box center [697, 501] width 68 height 30
click at [663, 453] on button "întrun" at bounding box center [697, 468] width 68 height 30
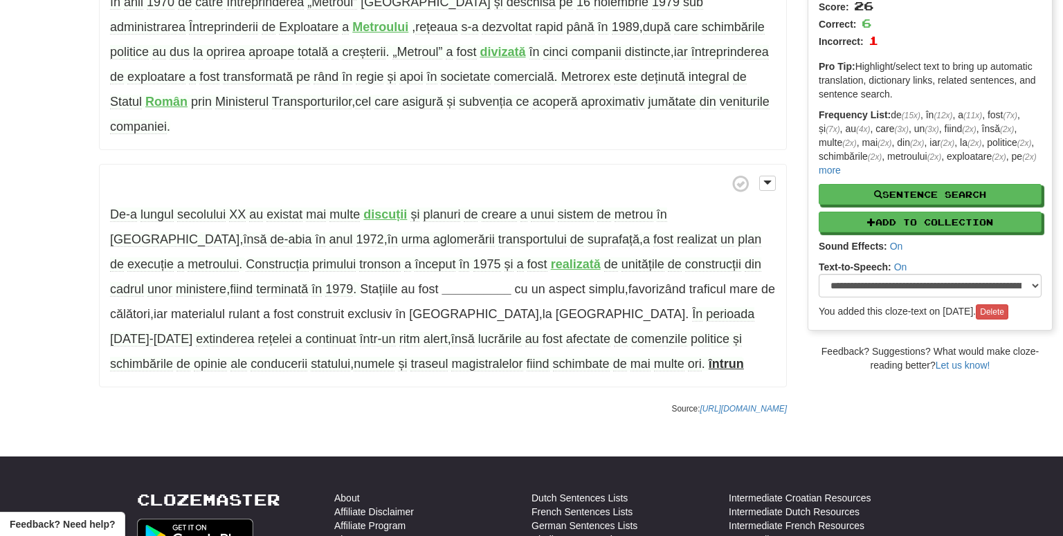
click at [709, 357] on strong "întrun" at bounding box center [726, 364] width 35 height 14
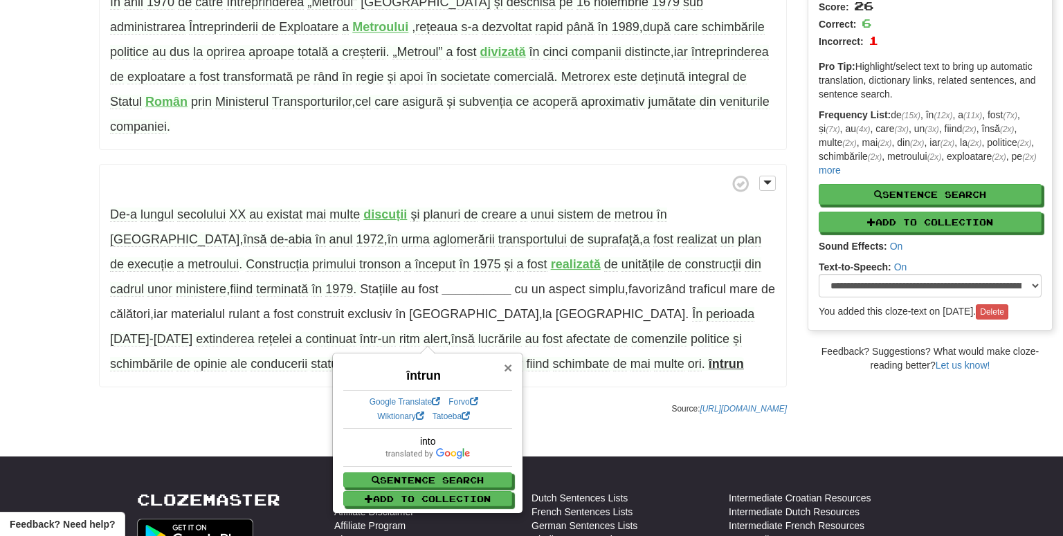
click at [506, 367] on span "×" at bounding box center [508, 368] width 8 height 16
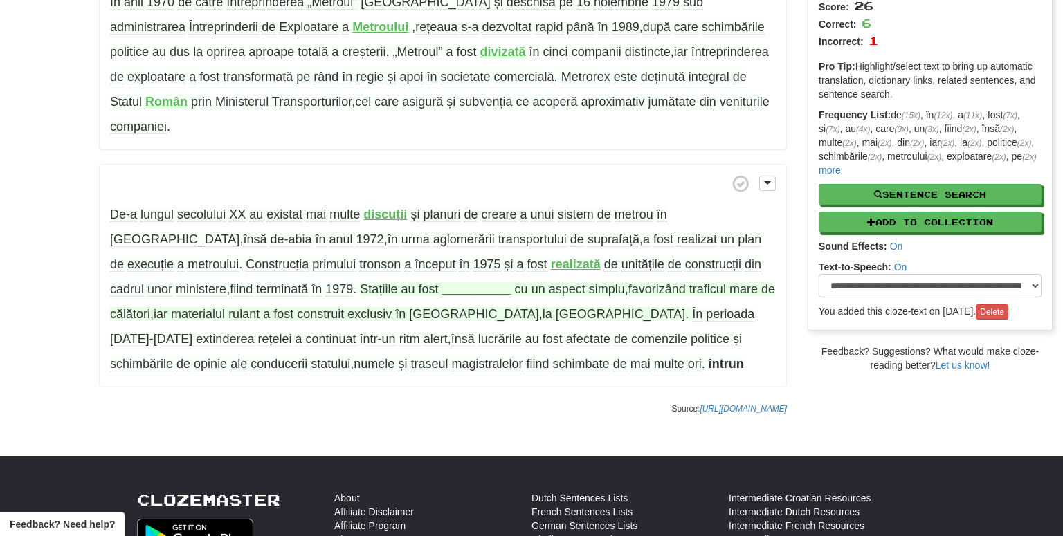
click at [441, 282] on strong "__________" at bounding box center [475, 289] width 69 height 14
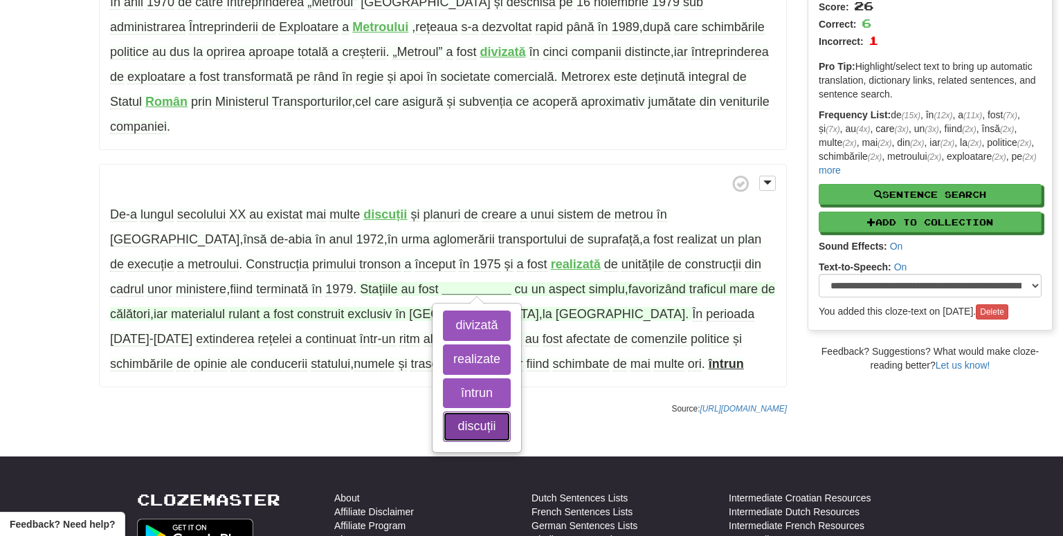
click at [443, 412] on button "discuții" at bounding box center [477, 427] width 68 height 30
click at [443, 345] on button "realizate" at bounding box center [477, 360] width 68 height 30
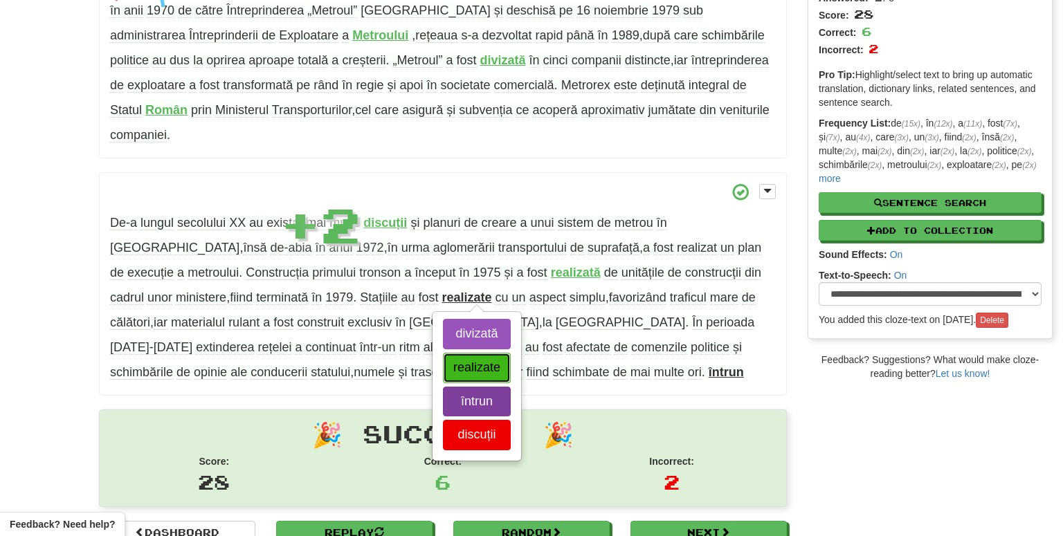
scroll to position [165, 0]
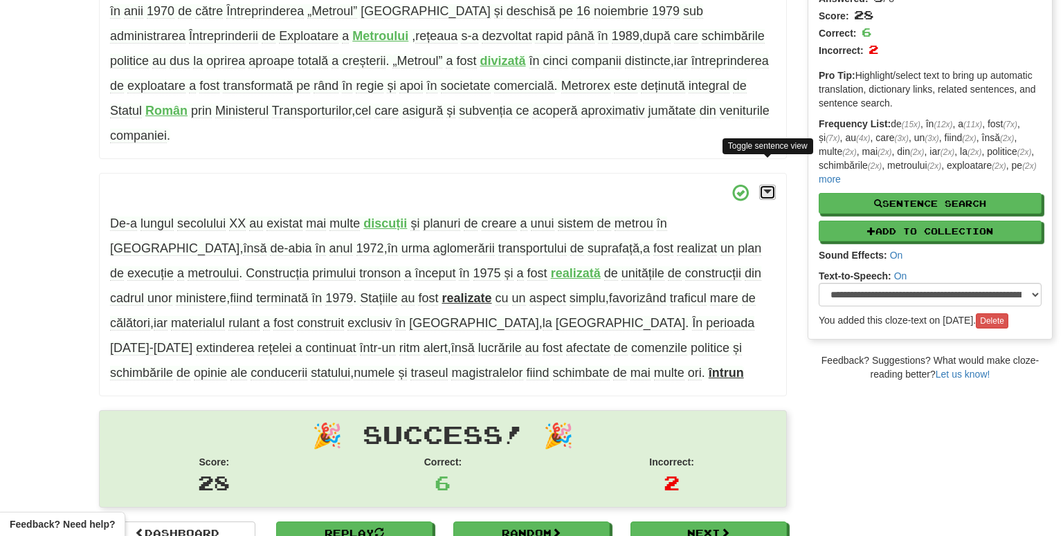
click at [765, 187] on span at bounding box center [767, 192] width 8 height 10
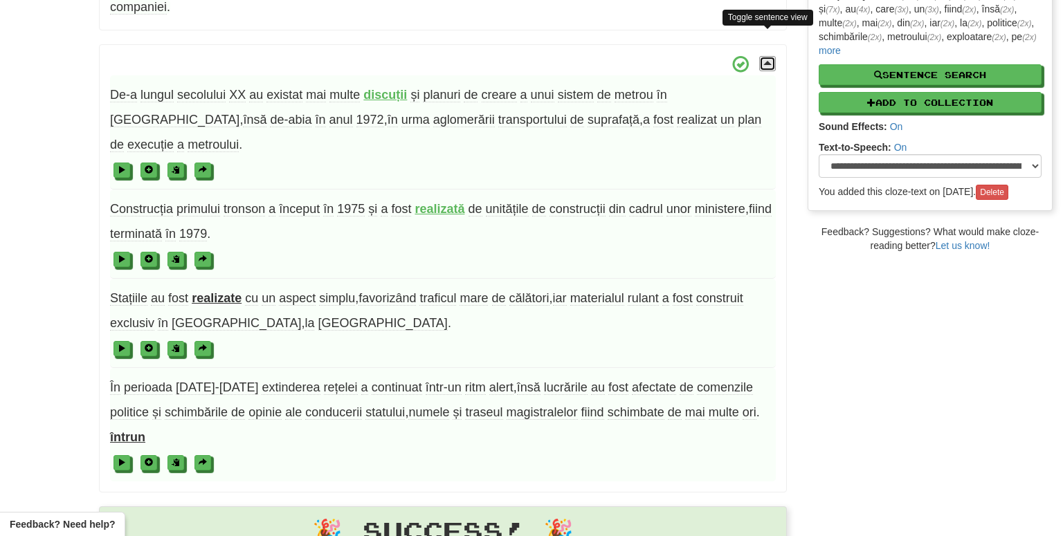
scroll to position [439, 0]
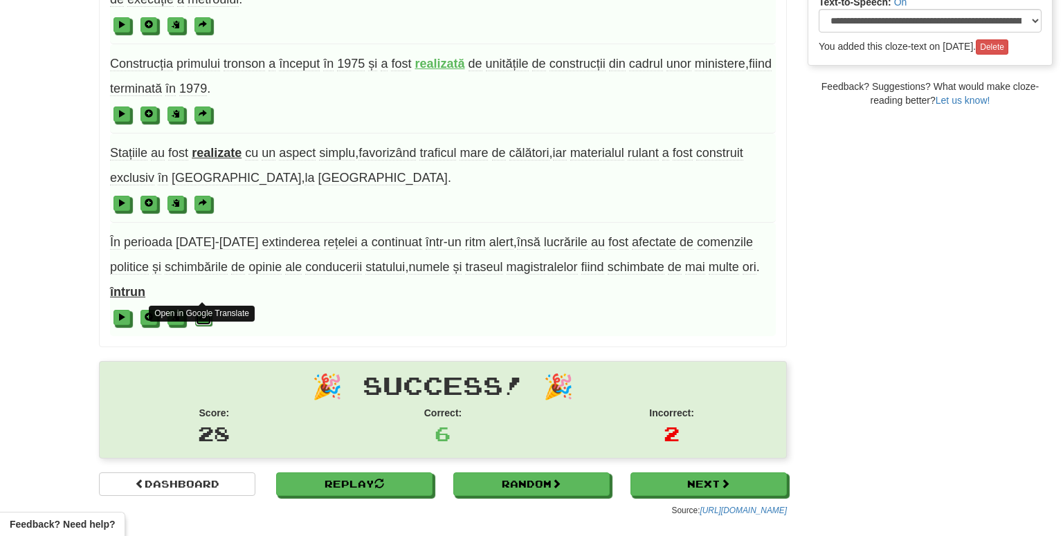
click at [202, 313] on span at bounding box center [203, 317] width 8 height 8
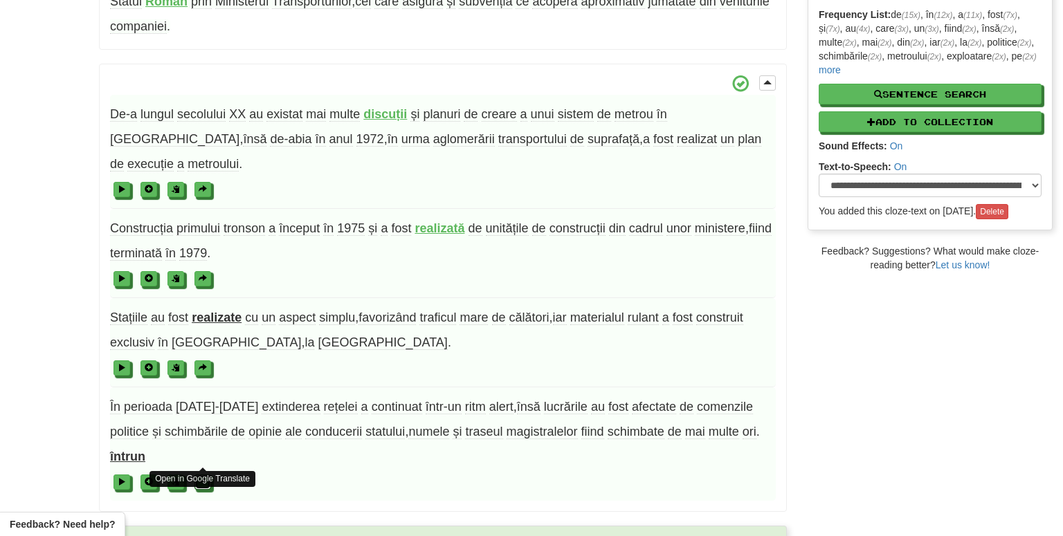
scroll to position [274, 0]
click at [772, 76] on button at bounding box center [767, 83] width 17 height 15
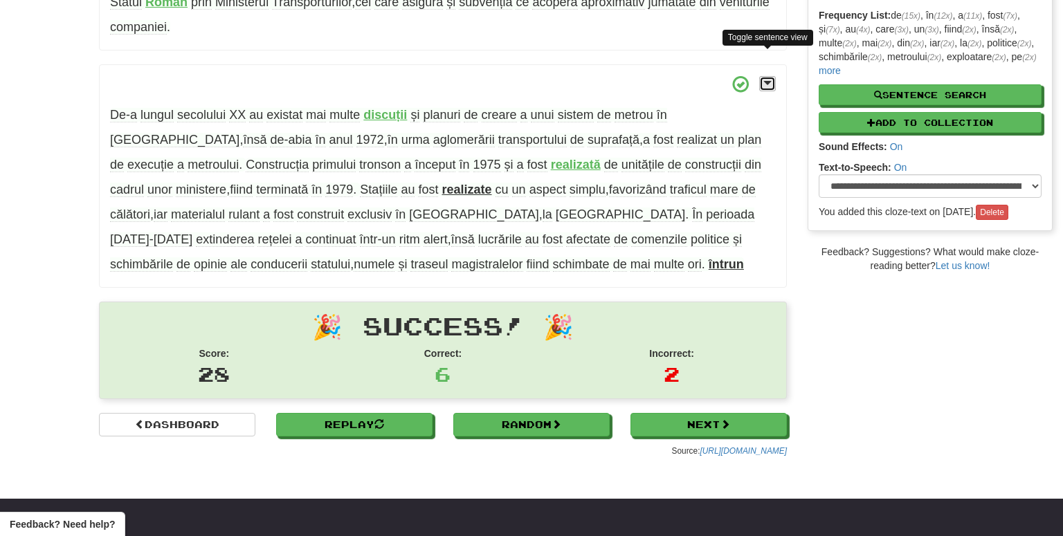
click at [772, 76] on button at bounding box center [767, 83] width 17 height 15
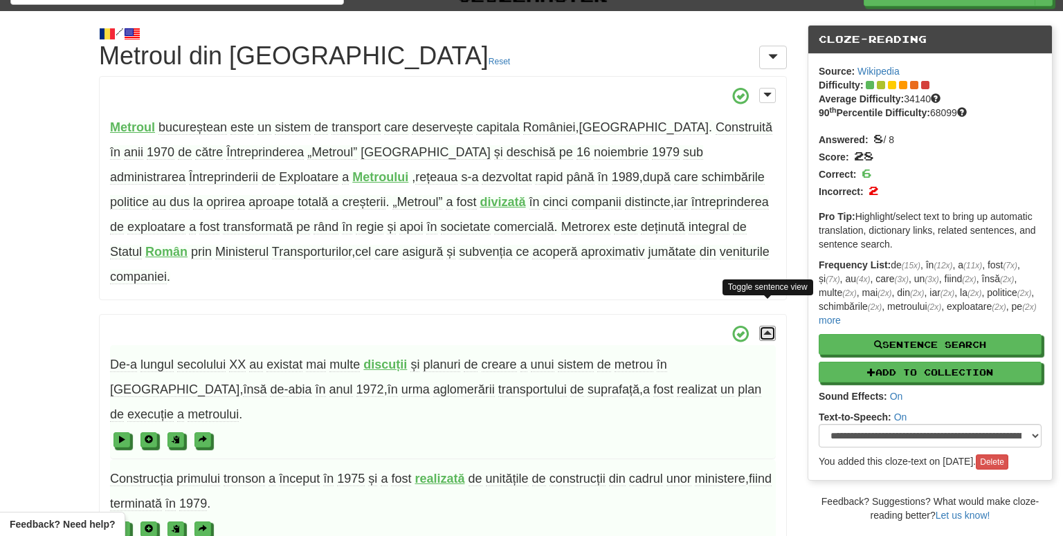
scroll to position [0, 0]
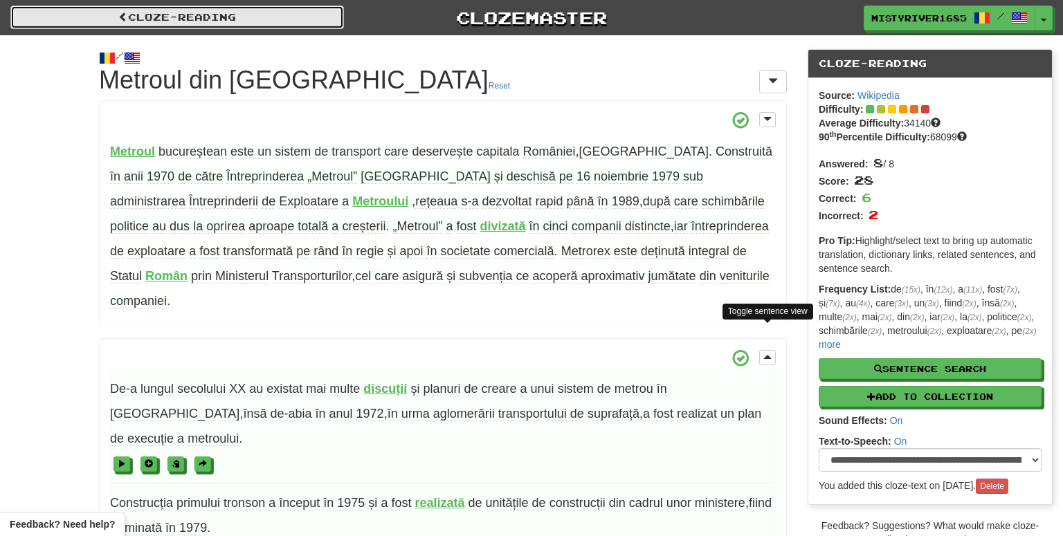
click at [309, 19] on link "Cloze-Reading" at bounding box center [177, 18] width 334 height 24
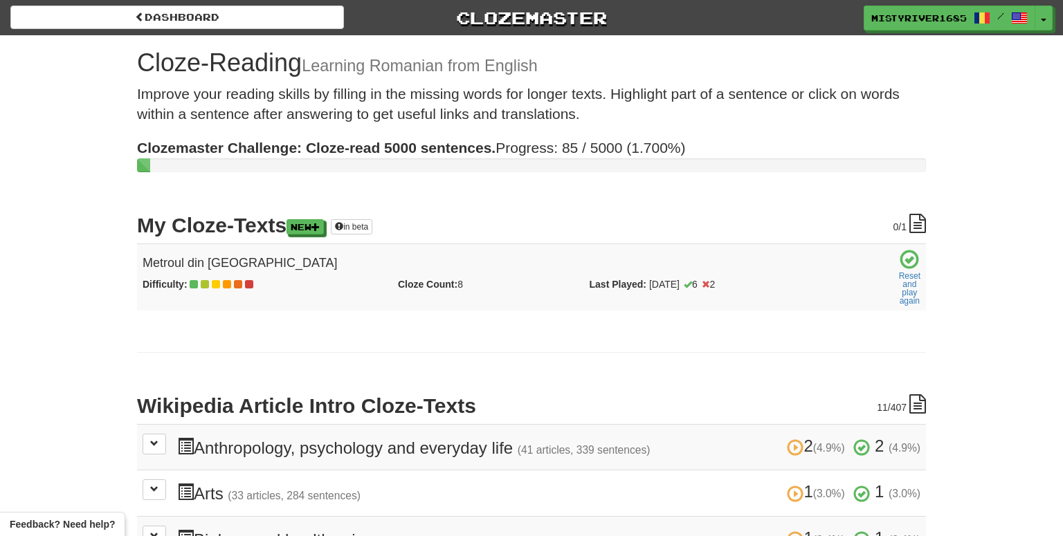
click at [919, 228] on icon at bounding box center [917, 223] width 17 height 19
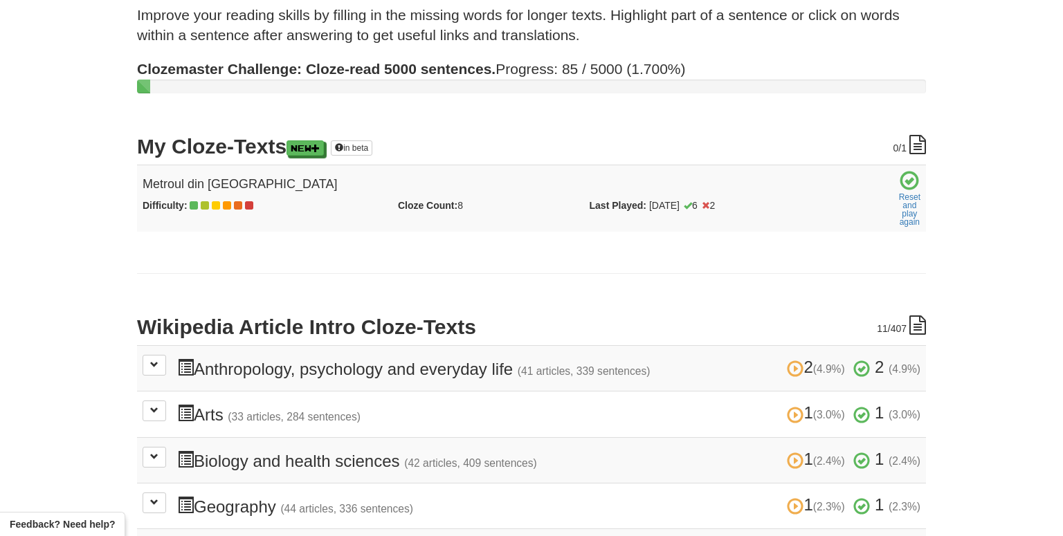
scroll to position [149, 0]
